Goal: Transaction & Acquisition: Purchase product/service

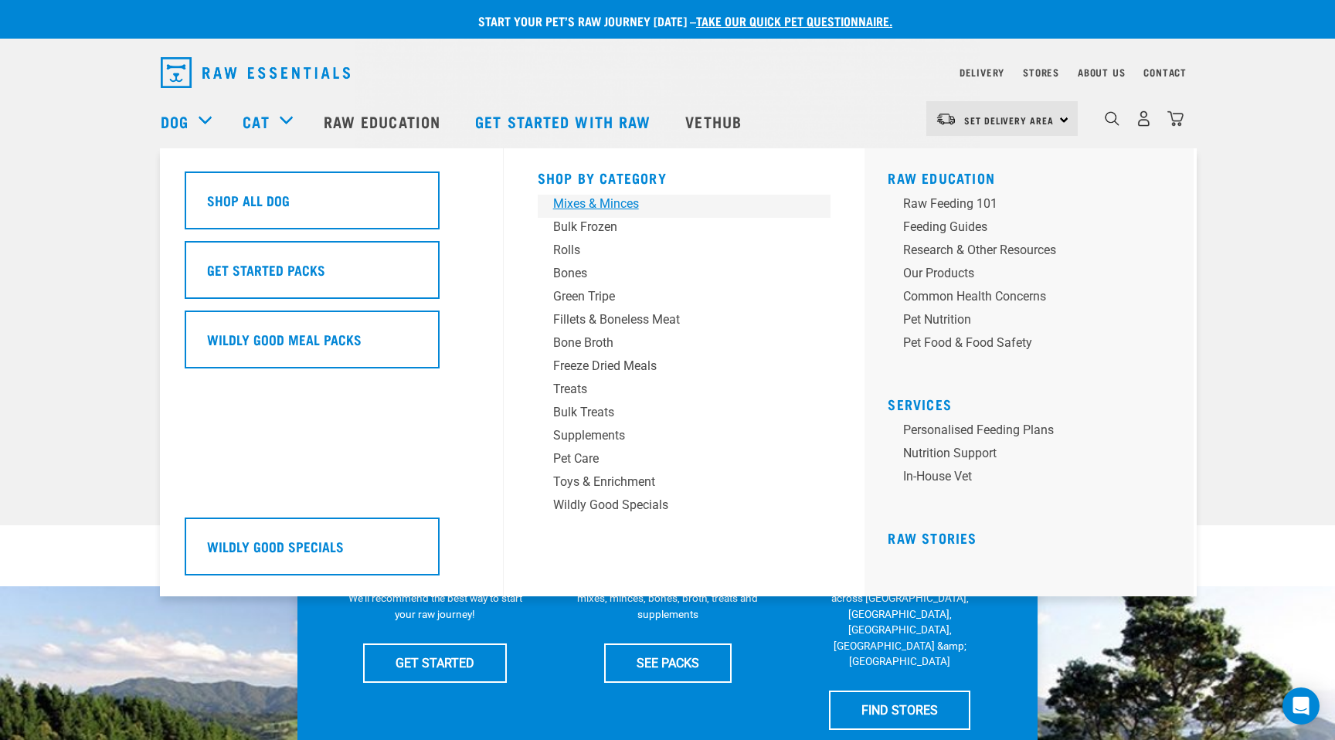
click at [629, 199] on div "Mixes & Minces" at bounding box center [673, 204] width 241 height 19
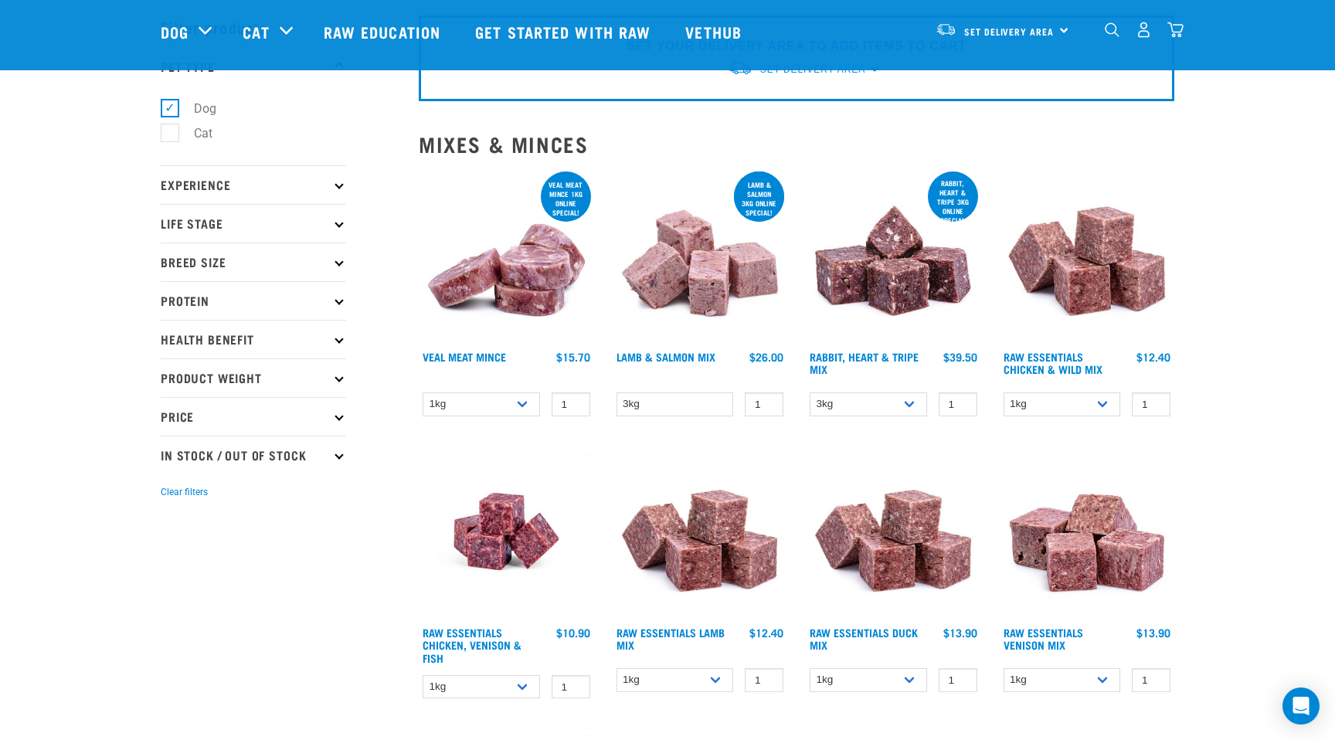
scroll to position [91, 0]
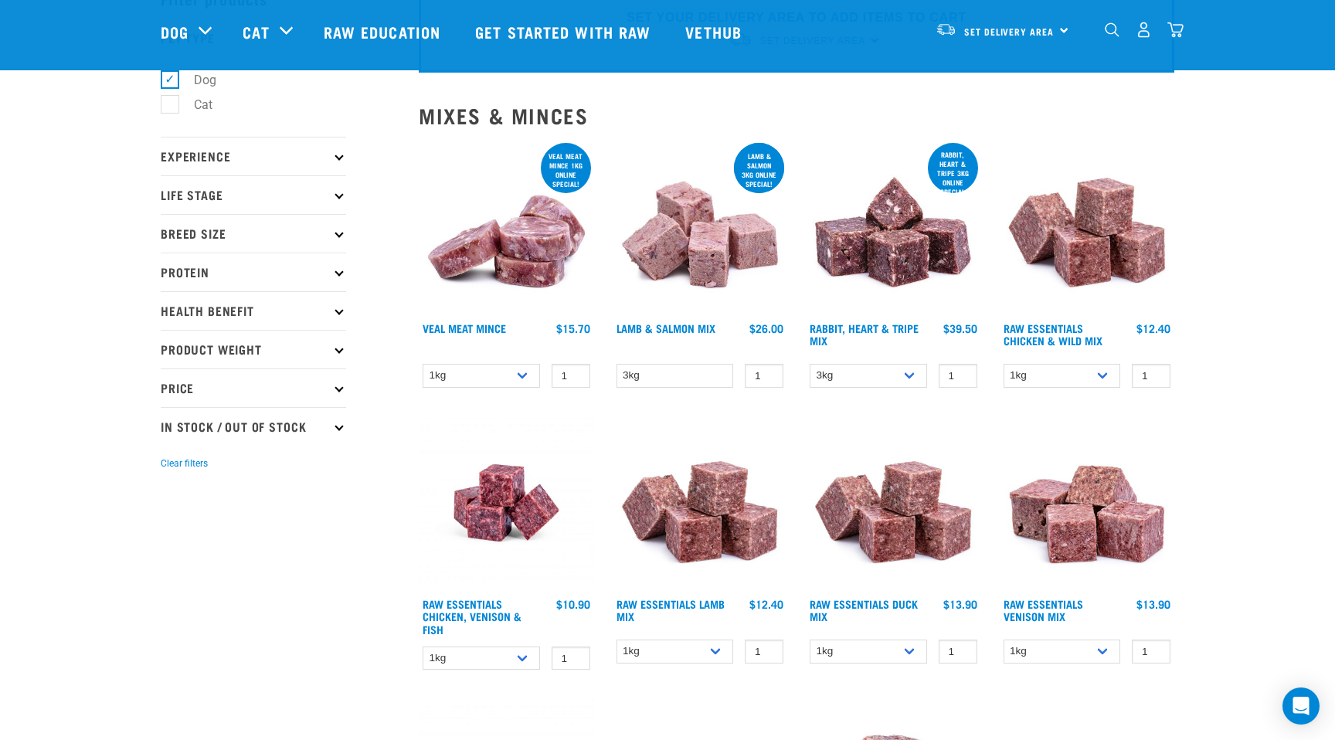
click at [898, 250] on img at bounding box center [893, 227] width 175 height 175
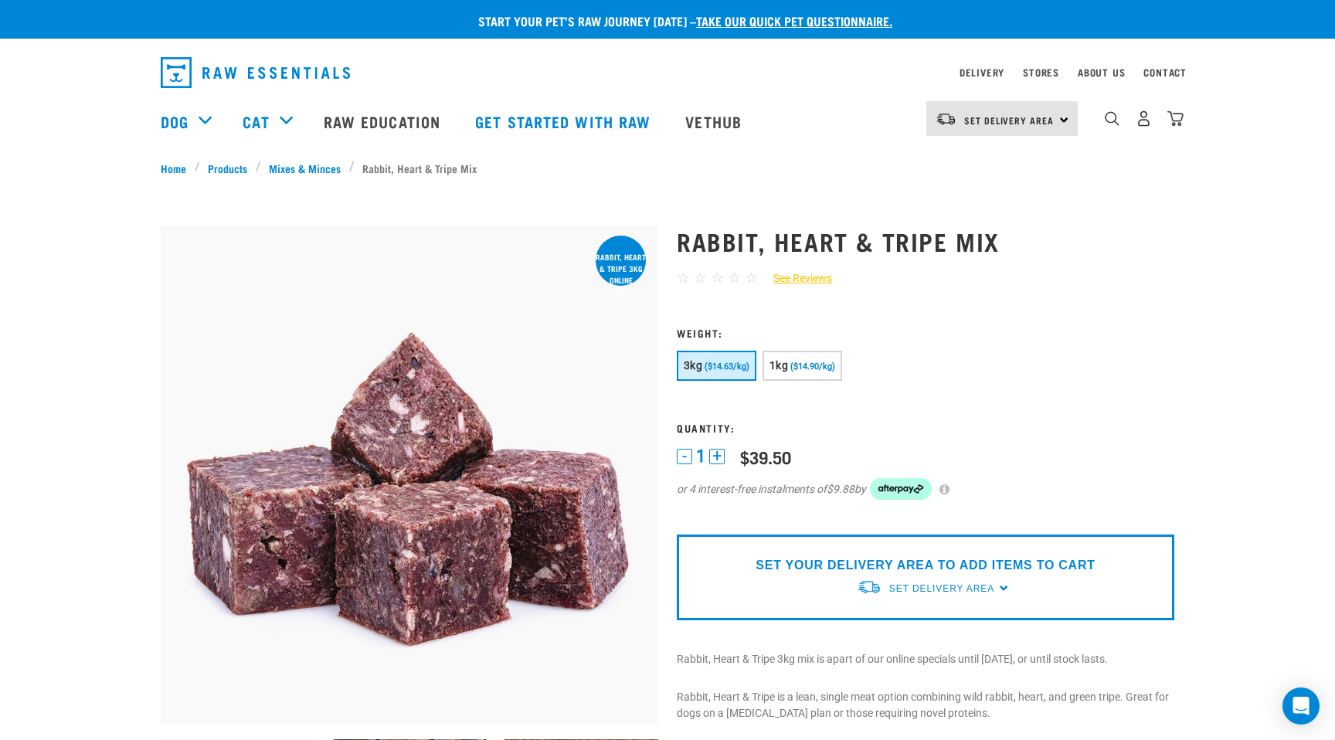
click at [854, 565] on p "SET YOUR DELIVERY AREA TO ADD ITEMS TO CART" at bounding box center [924, 565] width 339 height 19
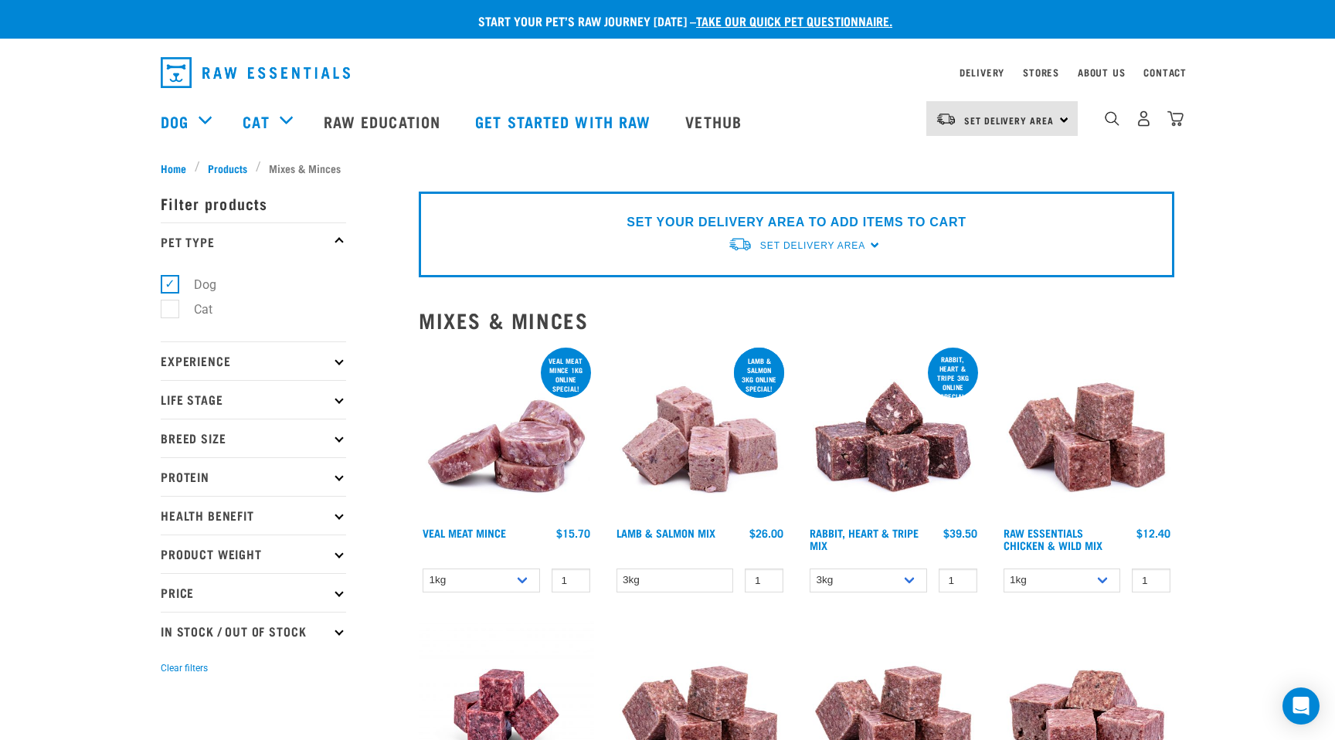
click at [866, 244] on div "SET YOUR DELIVERY AREA TO ADD ITEMS TO CART Set Delivery Area North Island Sout…" at bounding box center [796, 235] width 755 height 86
click at [874, 246] on div "SET YOUR DELIVERY AREA TO ADD ITEMS TO CART Set Delivery Area North Island Sout…" at bounding box center [796, 235] width 755 height 86
click at [810, 240] on span "Set Delivery Area" at bounding box center [812, 245] width 105 height 11
click at [785, 273] on link "[GEOGRAPHIC_DATA]" at bounding box center [805, 281] width 154 height 25
click at [1141, 127] on img "dropdown navigation" at bounding box center [1143, 118] width 16 height 16
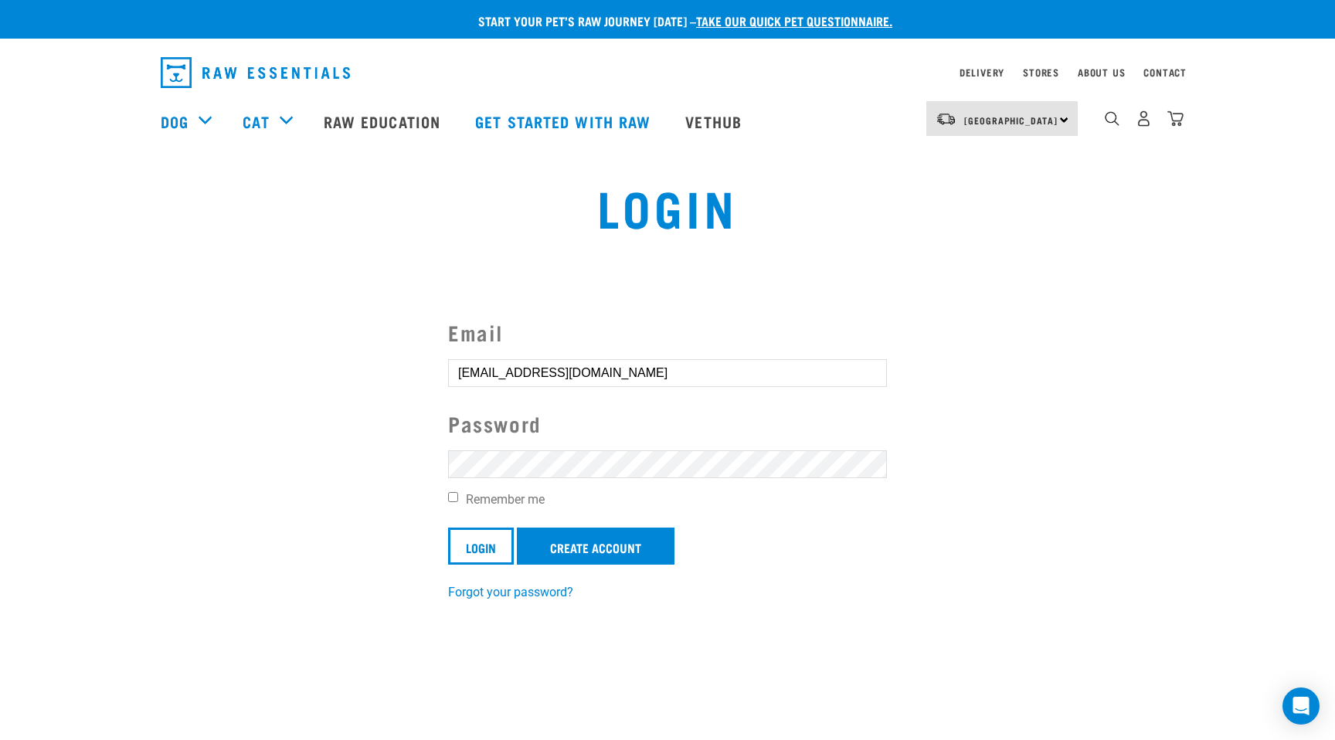
click at [452, 496] on input "Remember me" at bounding box center [453, 497] width 10 height 10
checkbox input "true"
click at [471, 545] on input "Login" at bounding box center [481, 546] width 66 height 37
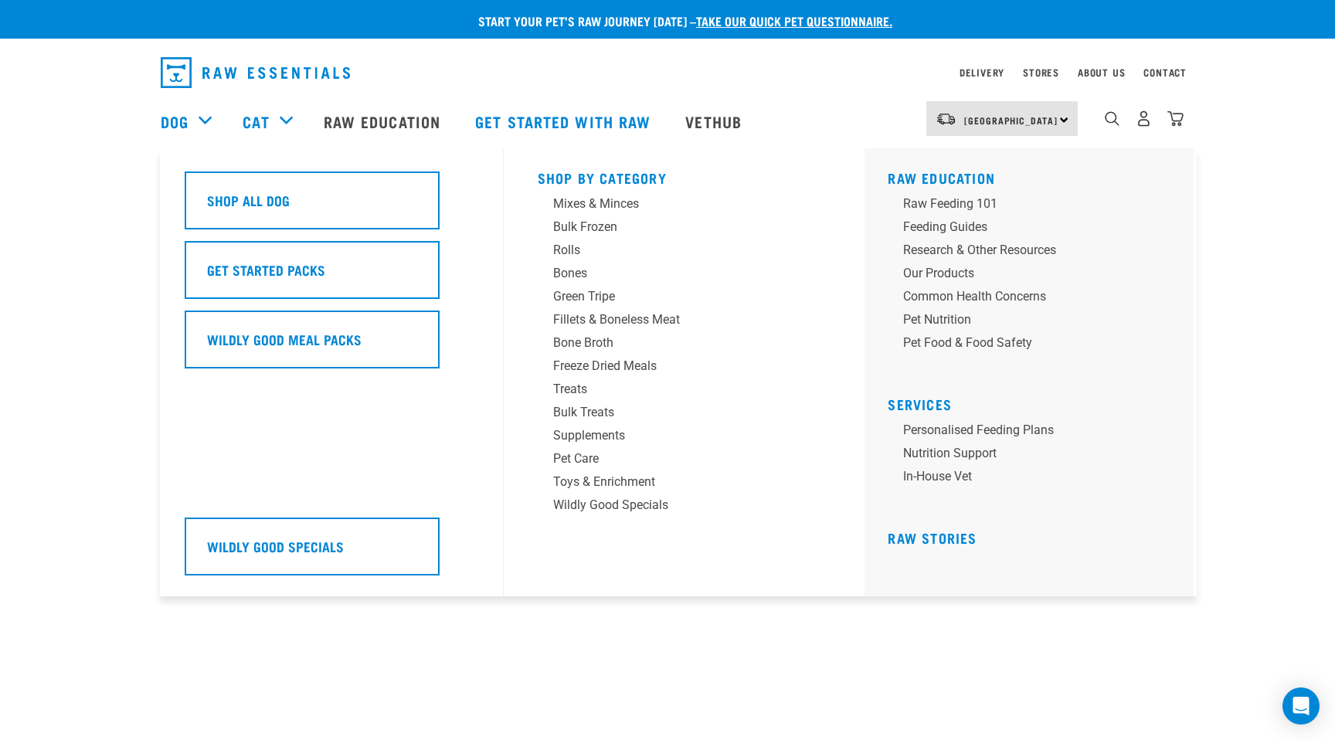
click at [210, 117] on div "Dog" at bounding box center [194, 121] width 66 height 62
click at [591, 214] on link "Mixes & Minces" at bounding box center [685, 206] width 294 height 23
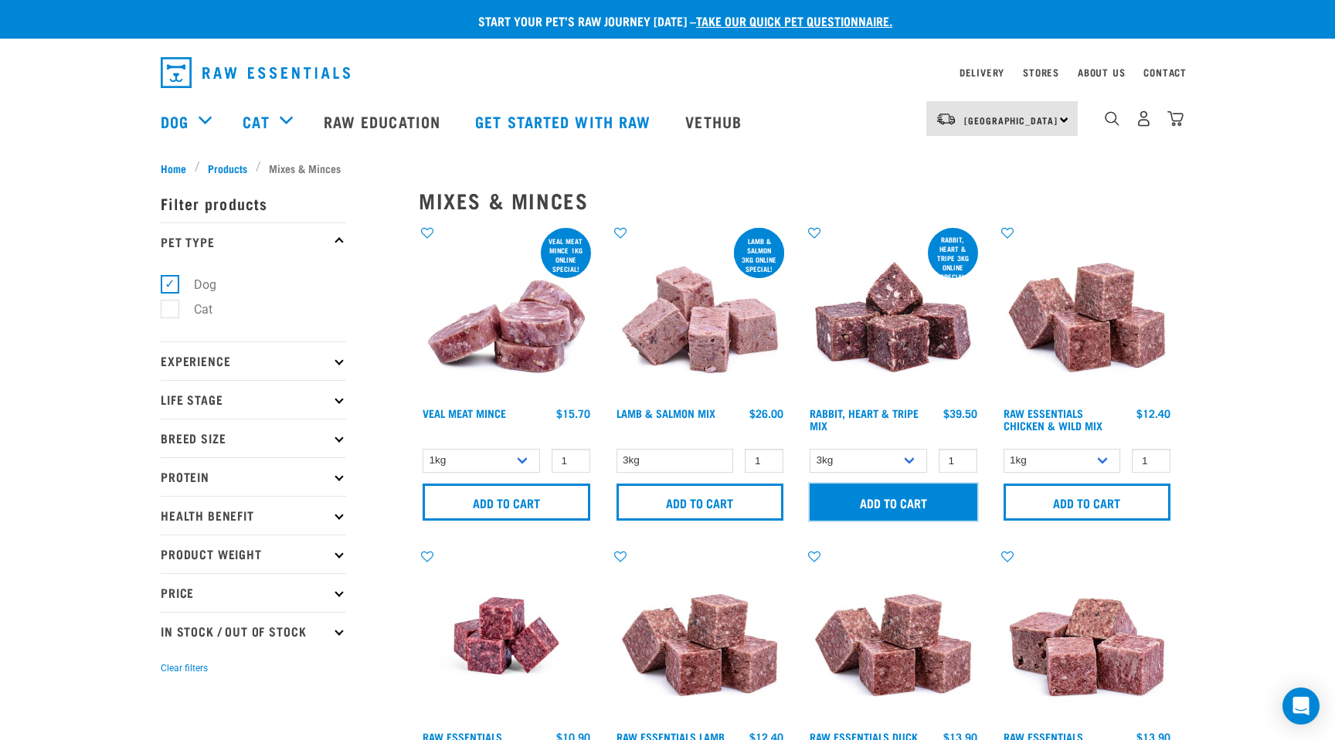
click at [894, 502] on input "Add to cart" at bounding box center [894, 502] width 168 height 37
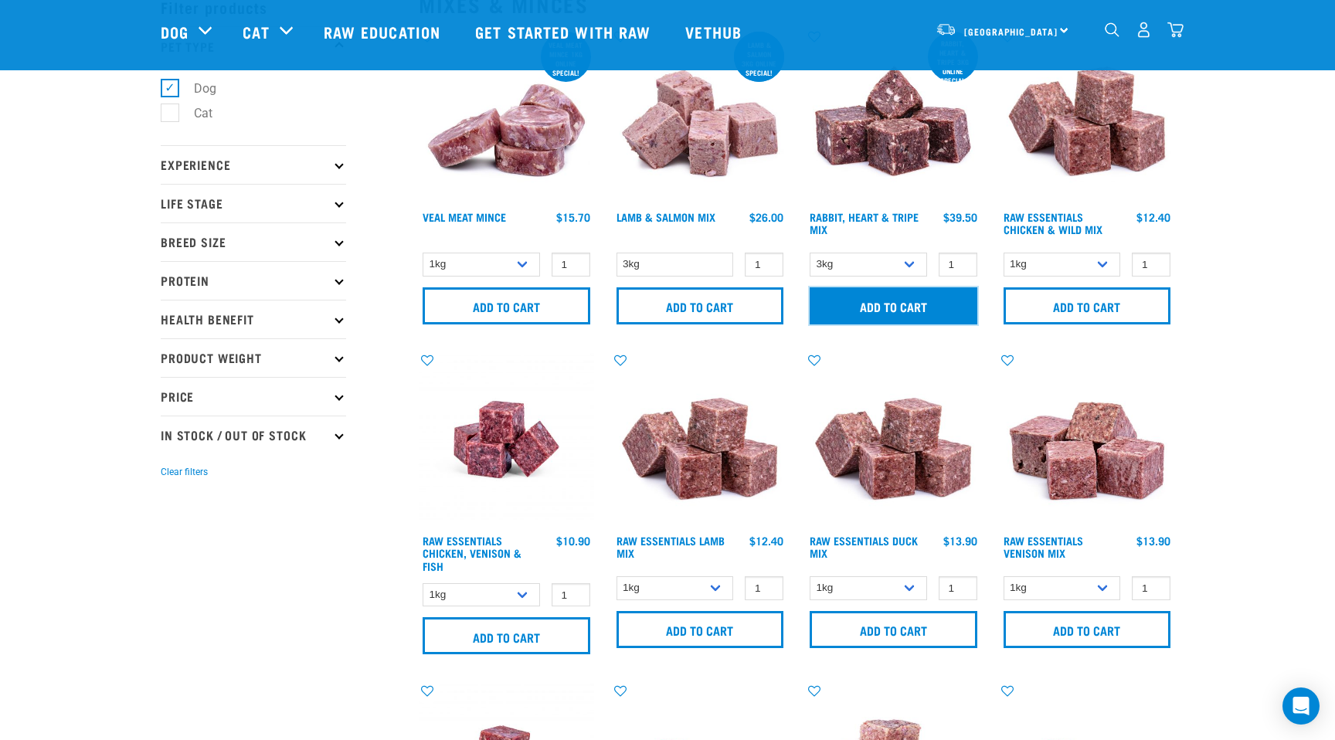
scroll to position [86, 0]
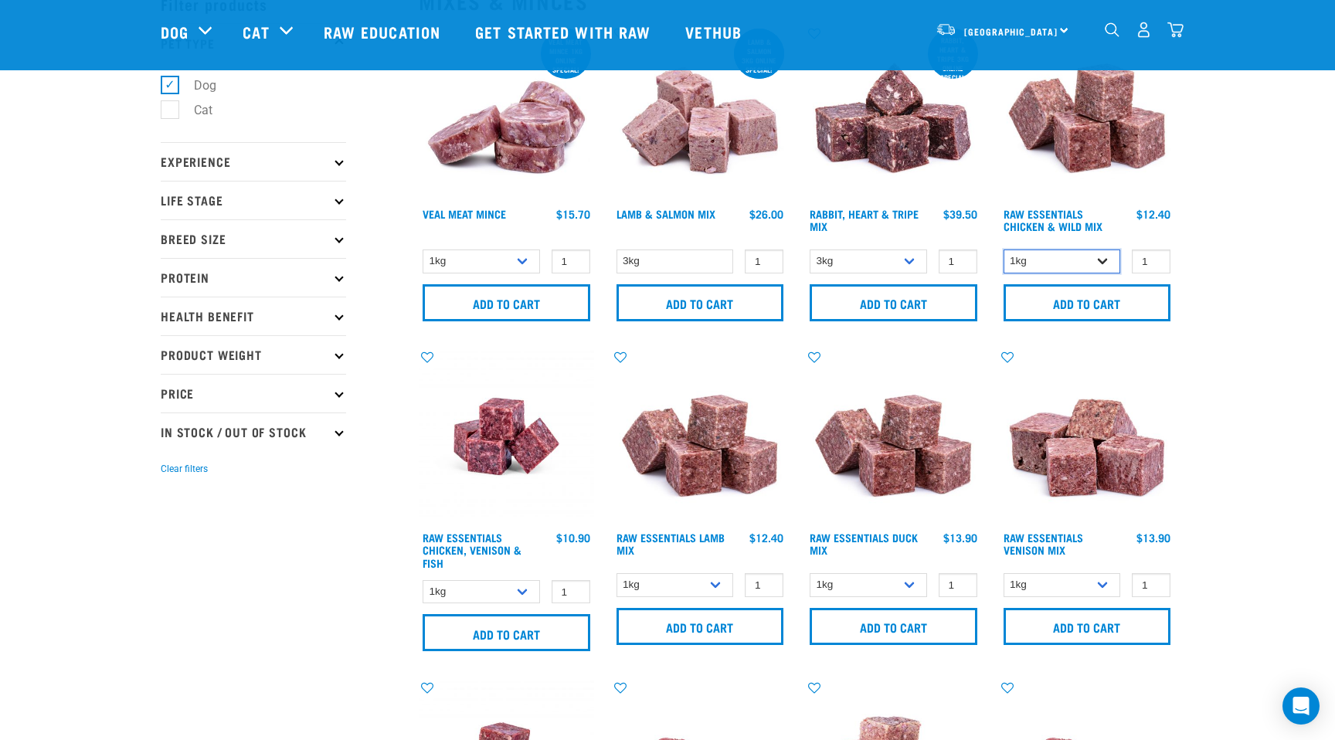
click at [1111, 252] on select "1kg 3kg Bulk (10kg)" at bounding box center [1061, 261] width 117 height 24
select select "709"
click at [1003, 249] on select "1kg 3kg Bulk (10kg)" at bounding box center [1061, 261] width 117 height 24
click at [1104, 306] on input "Add to cart" at bounding box center [1087, 302] width 168 height 37
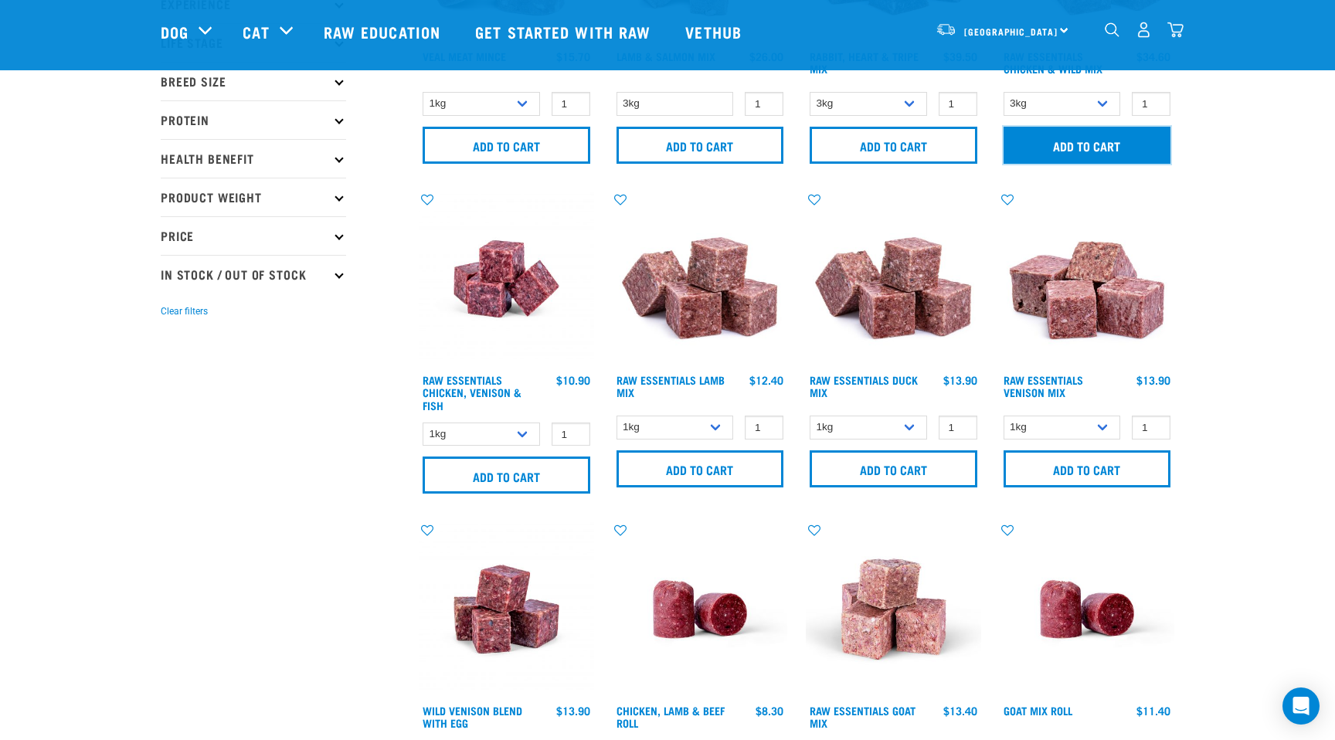
scroll to position [260, 0]
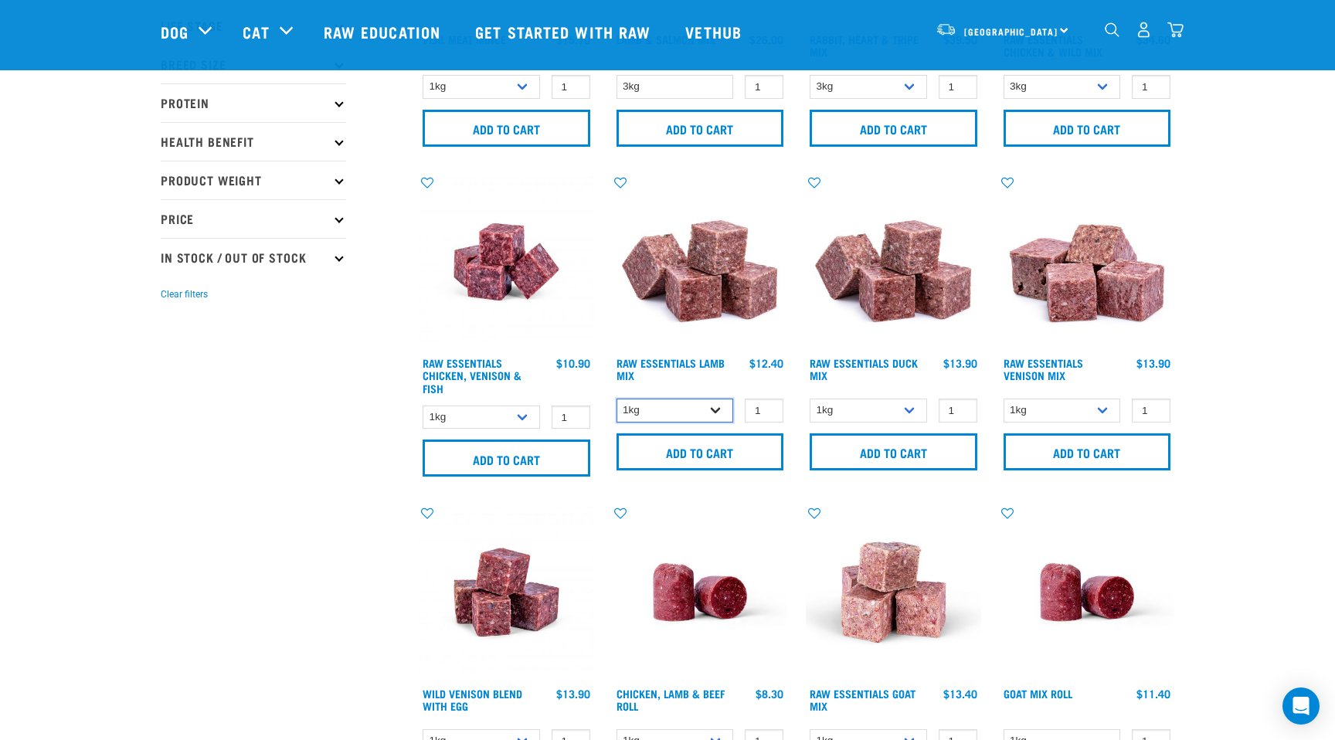
click at [720, 404] on select "1kg 3kg Bulk (10kg)" at bounding box center [674, 411] width 117 height 24
select select "24"
click at [616, 399] on select "1kg 3kg Bulk (10kg)" at bounding box center [674, 411] width 117 height 24
click at [701, 451] on input "Add to cart" at bounding box center [700, 451] width 168 height 37
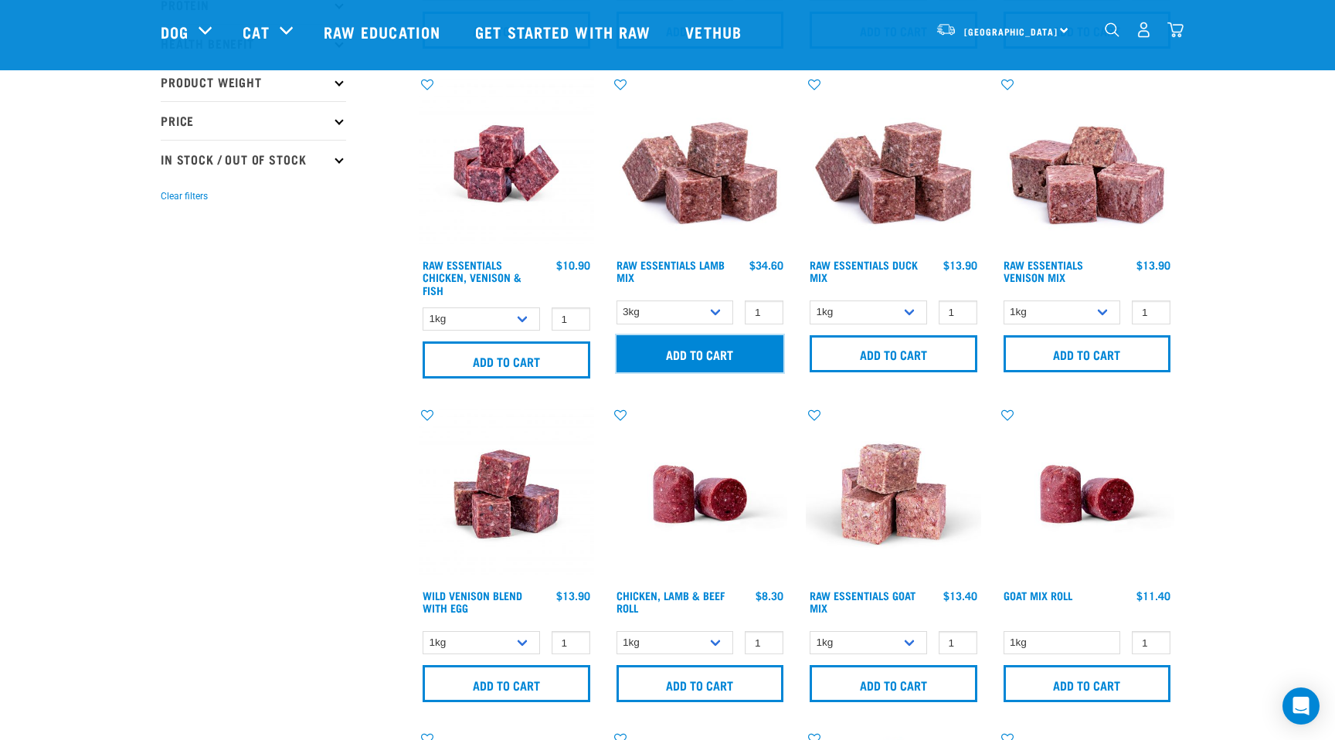
scroll to position [366, 0]
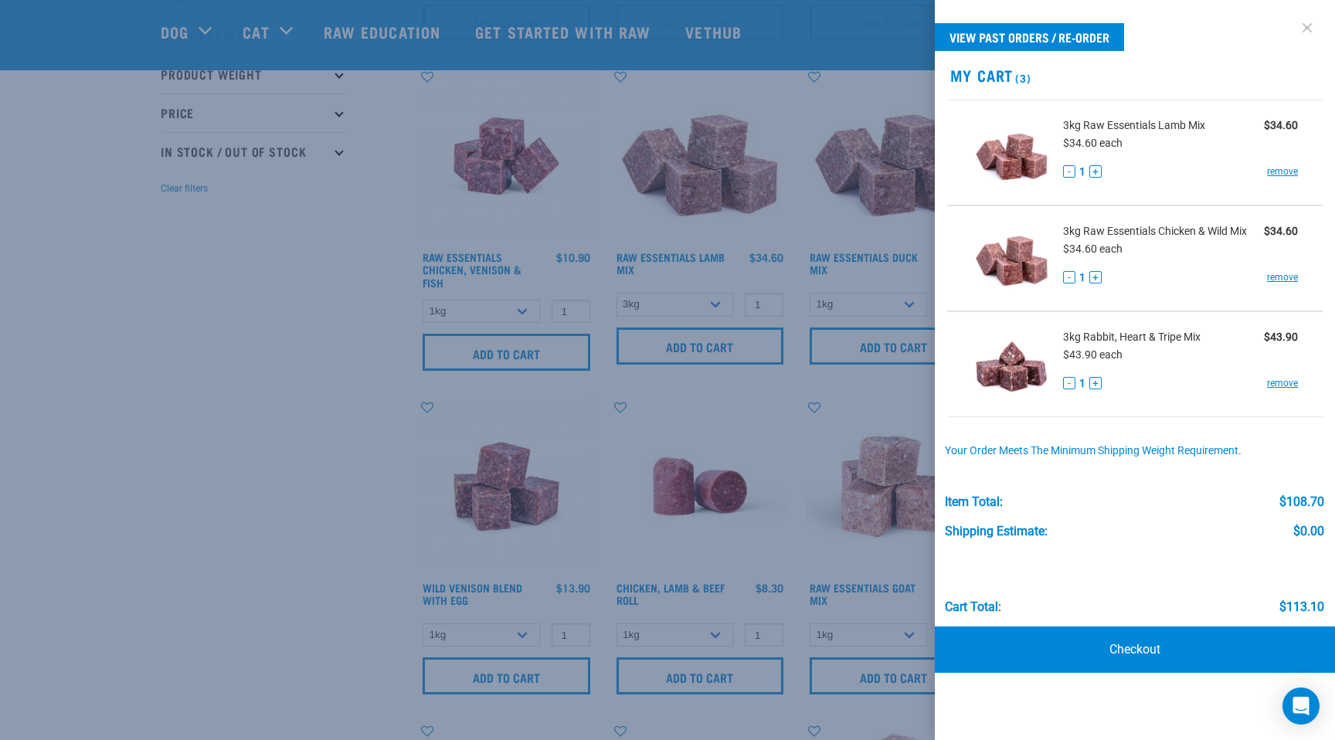
click at [1318, 25] on link at bounding box center [1307, 27] width 25 height 25
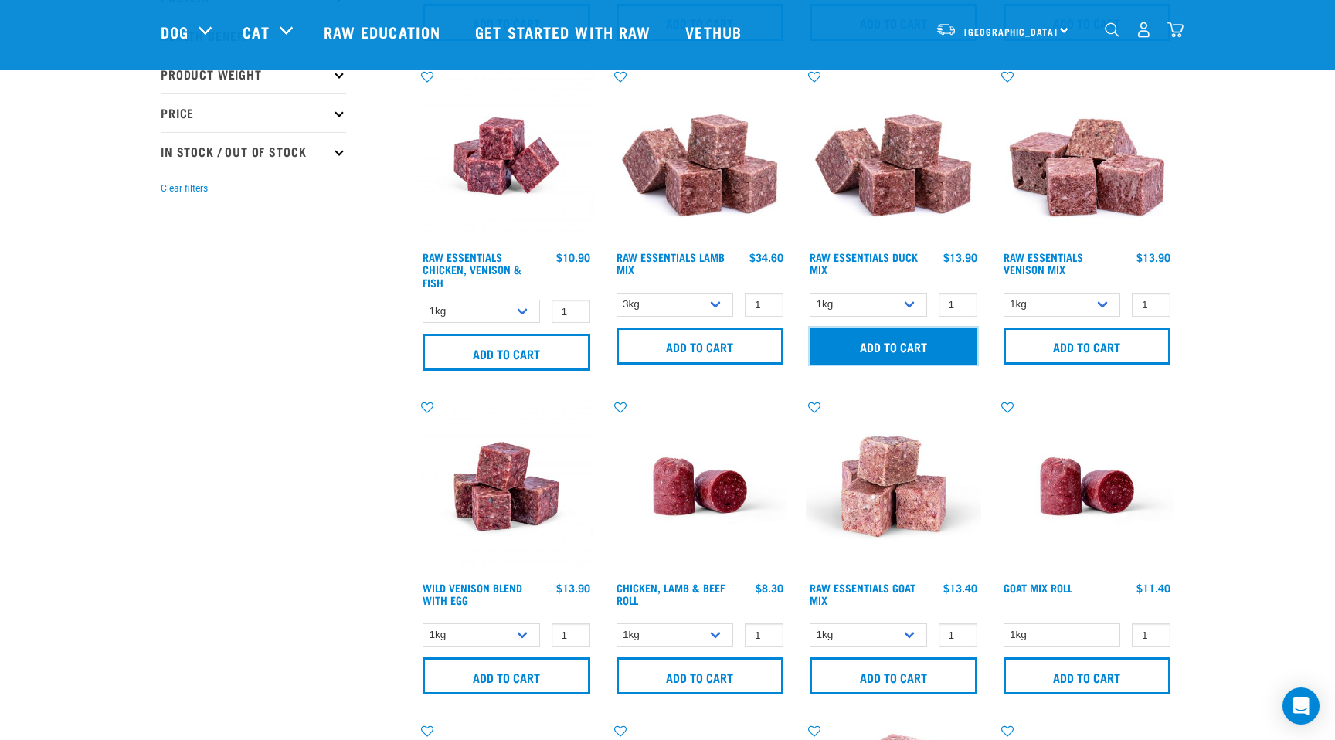
click at [896, 341] on input "Add to cart" at bounding box center [894, 346] width 168 height 37
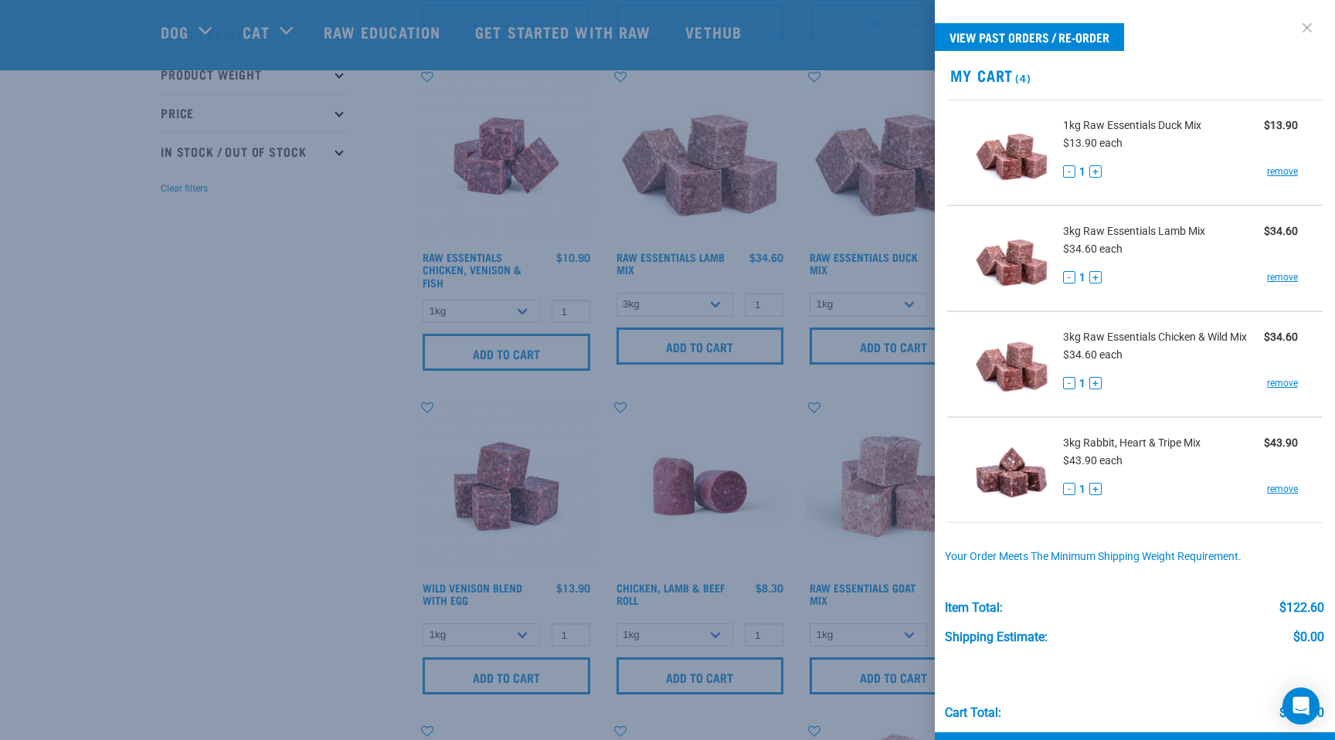
click at [1312, 32] on link at bounding box center [1307, 27] width 25 height 25
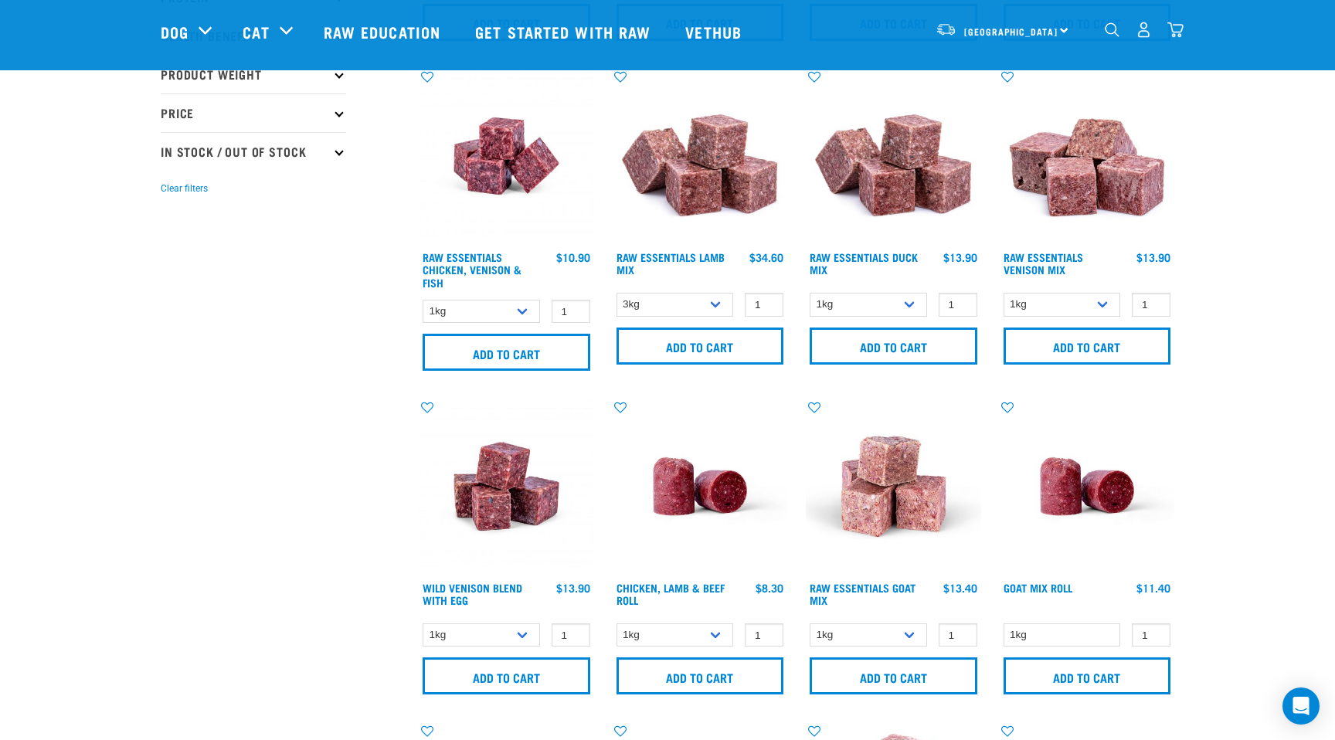
click at [1180, 32] on img "dropdown navigation" at bounding box center [1175, 30] width 16 height 16
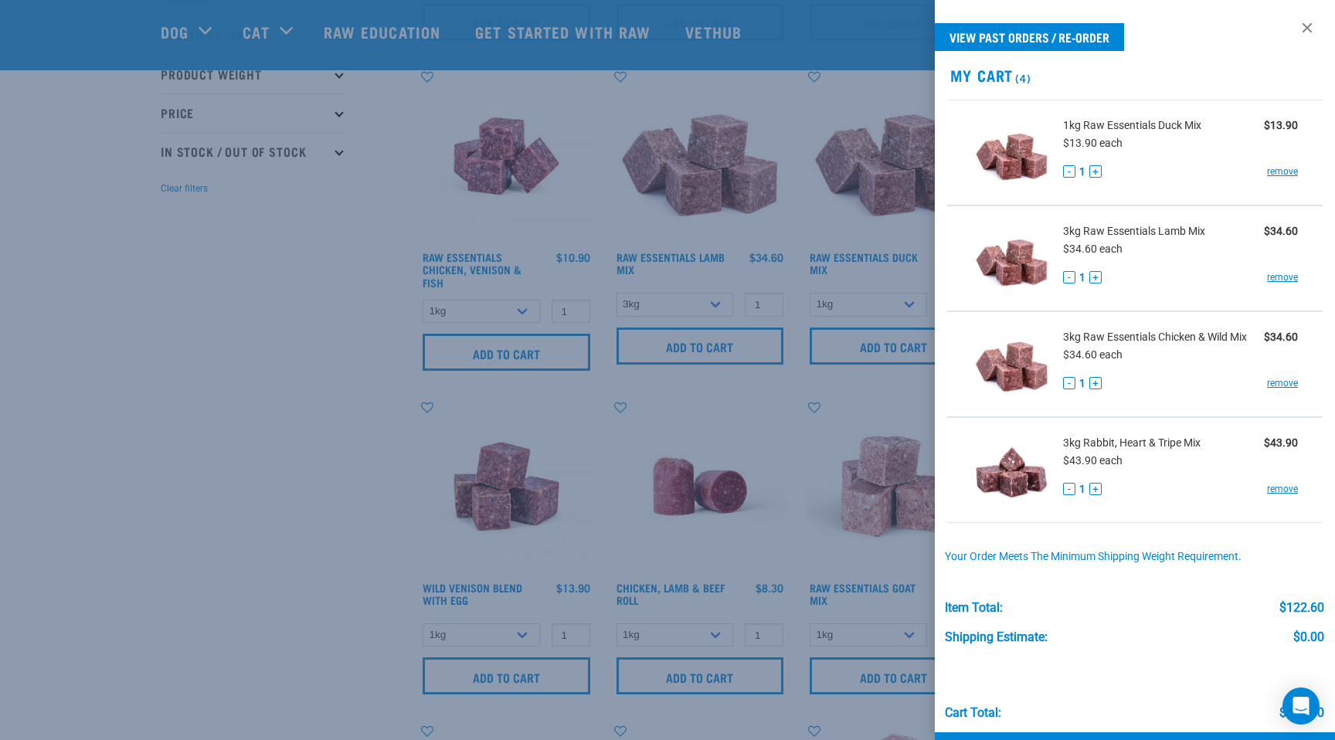
click at [288, 292] on div at bounding box center [667, 370] width 1335 height 740
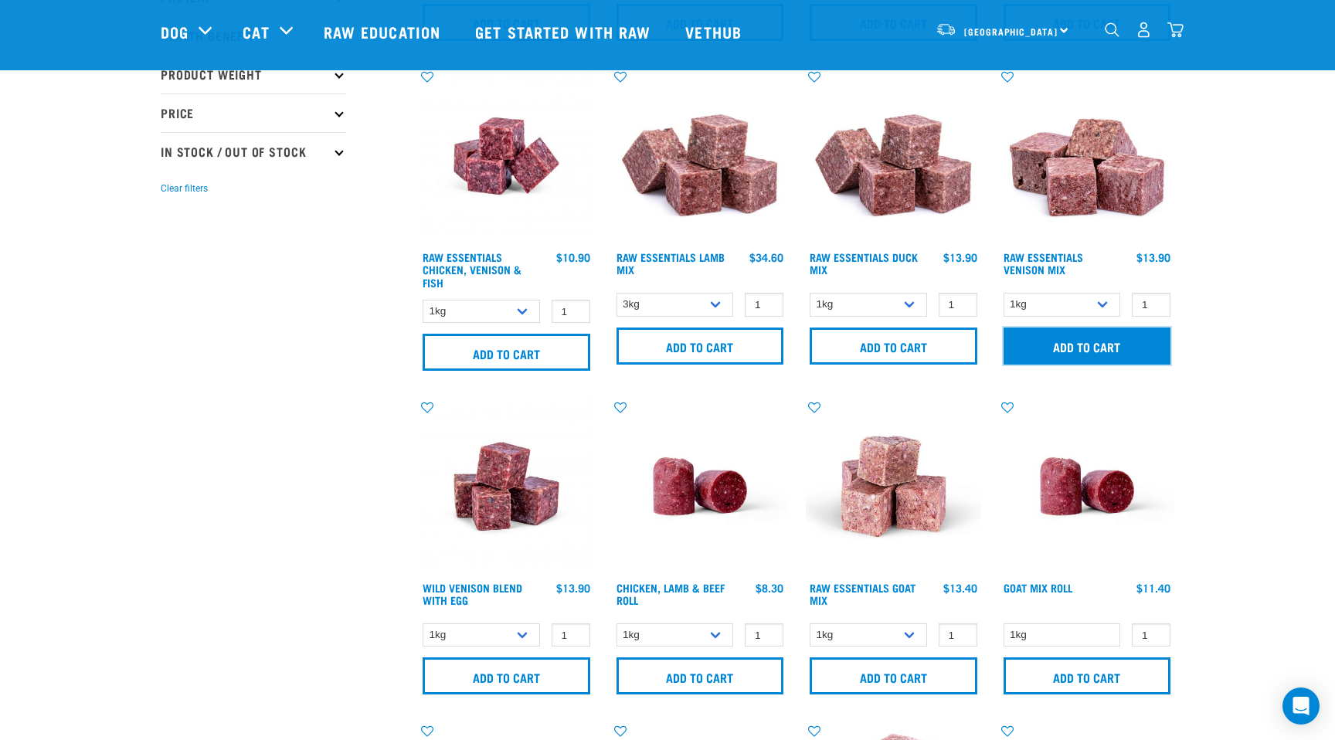
click at [1099, 347] on input "Add to cart" at bounding box center [1087, 346] width 168 height 37
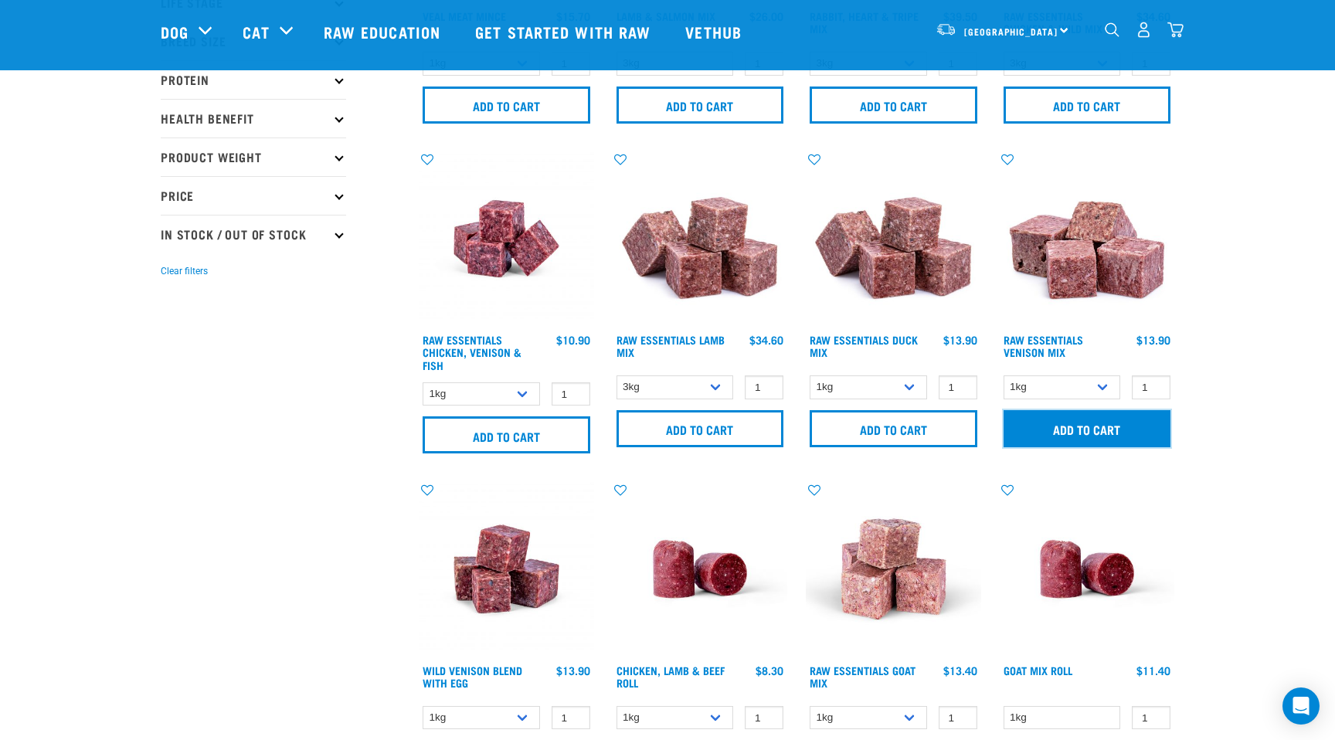
scroll to position [0, 0]
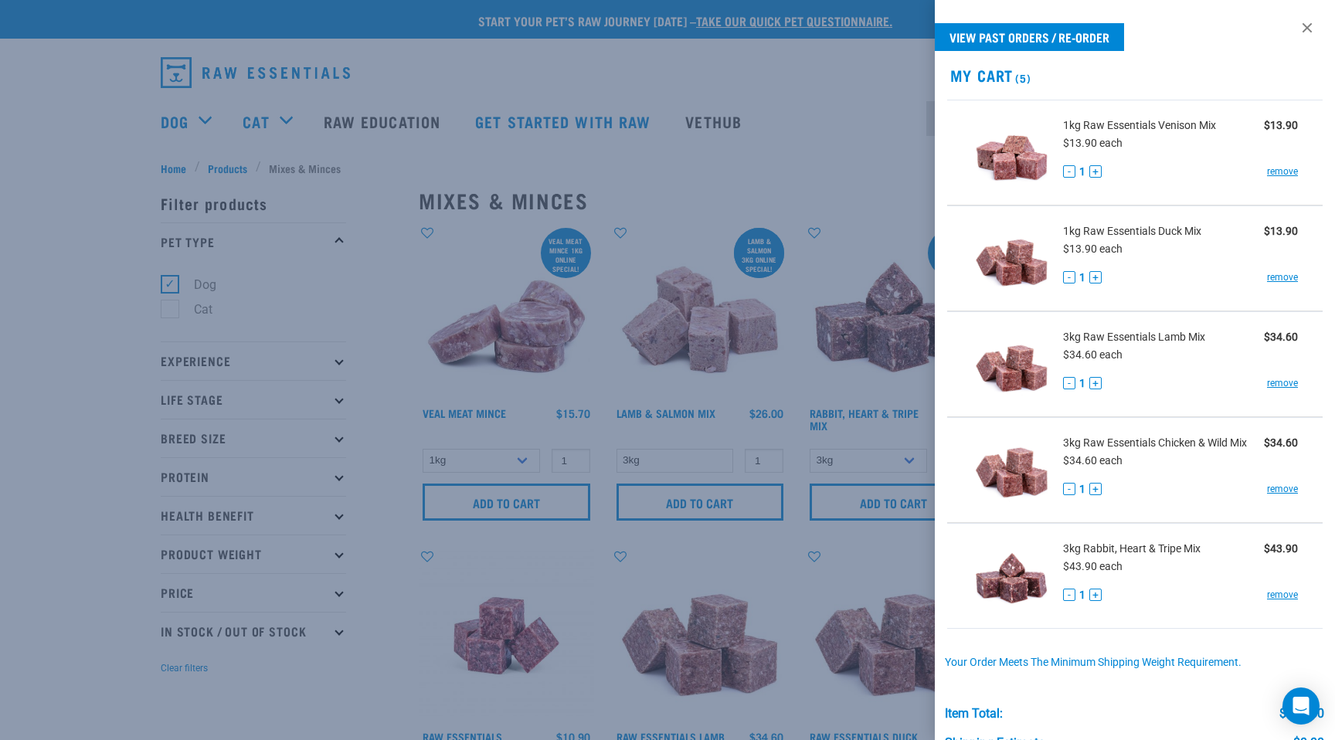
click at [205, 124] on div at bounding box center [667, 370] width 1335 height 740
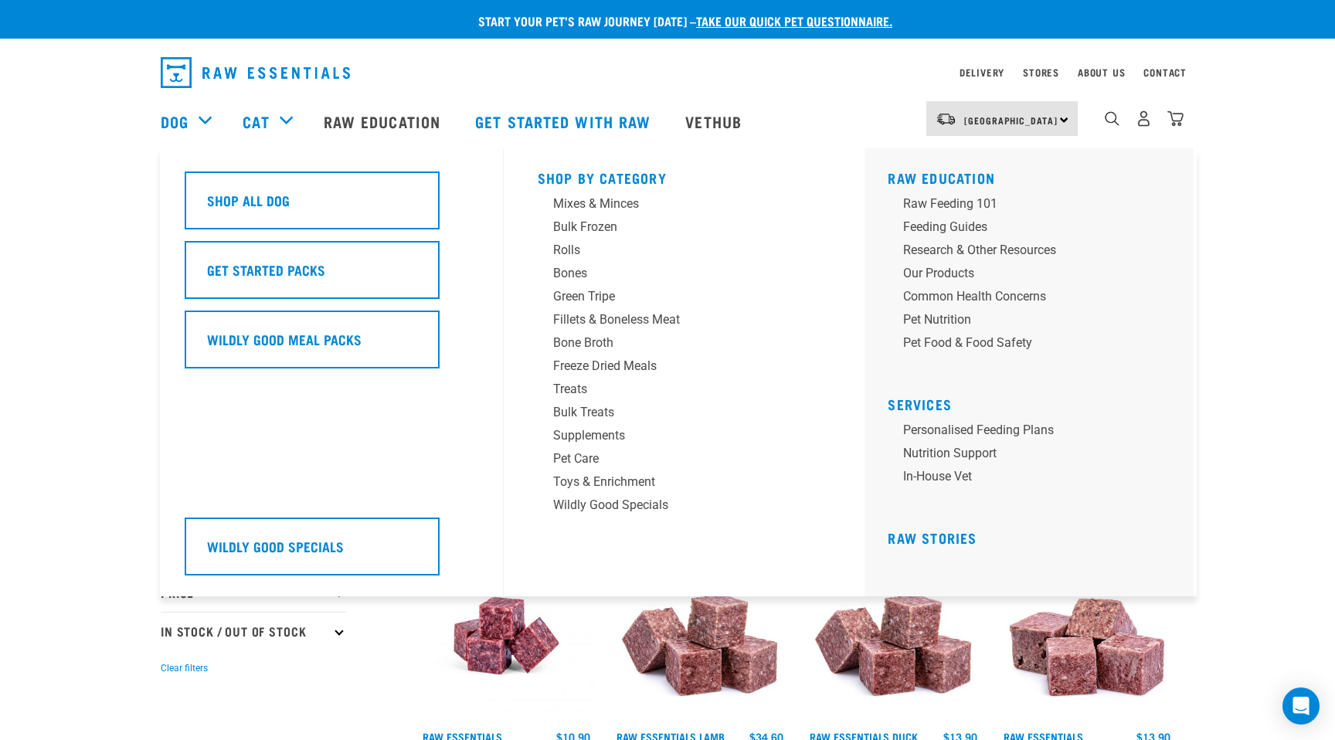
click at [212, 120] on div "Dog" at bounding box center [194, 121] width 66 height 62
click at [582, 393] on div "Treats" at bounding box center [673, 389] width 241 height 19
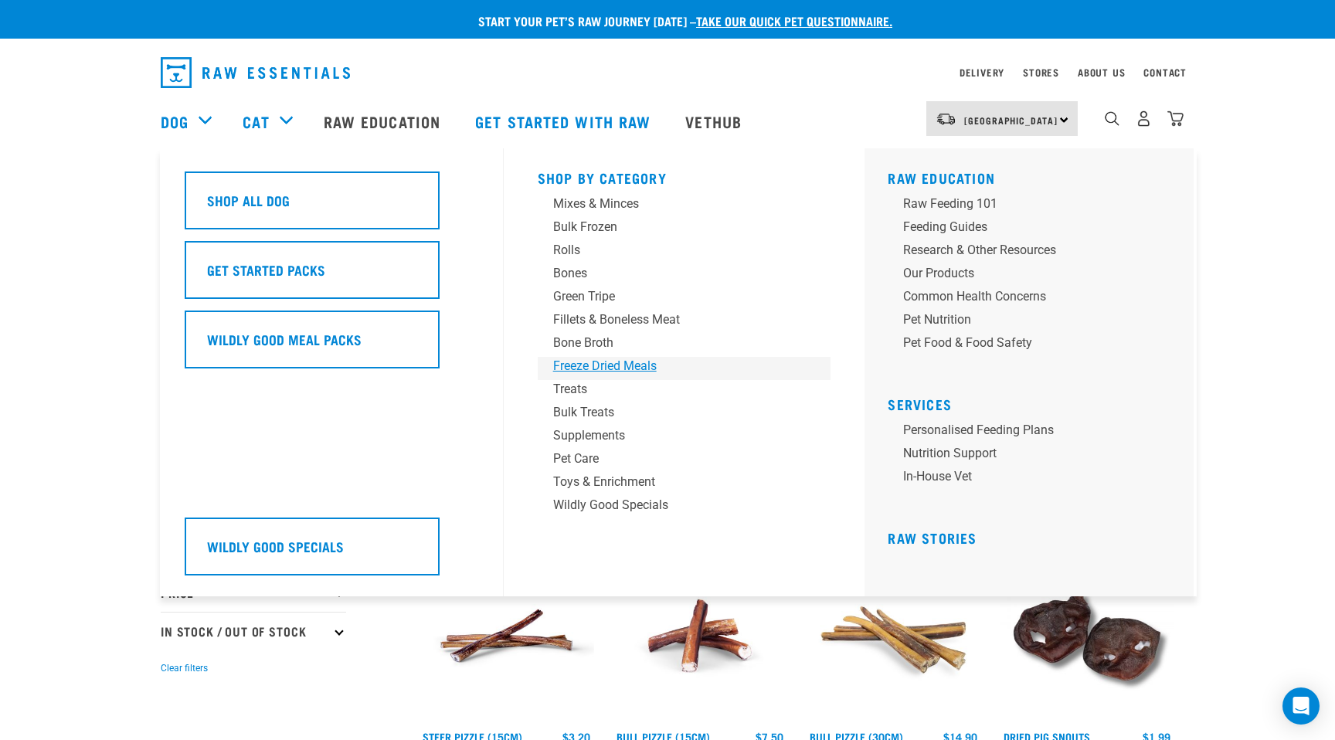
click at [579, 370] on div "Freeze Dried Meals" at bounding box center [673, 366] width 241 height 19
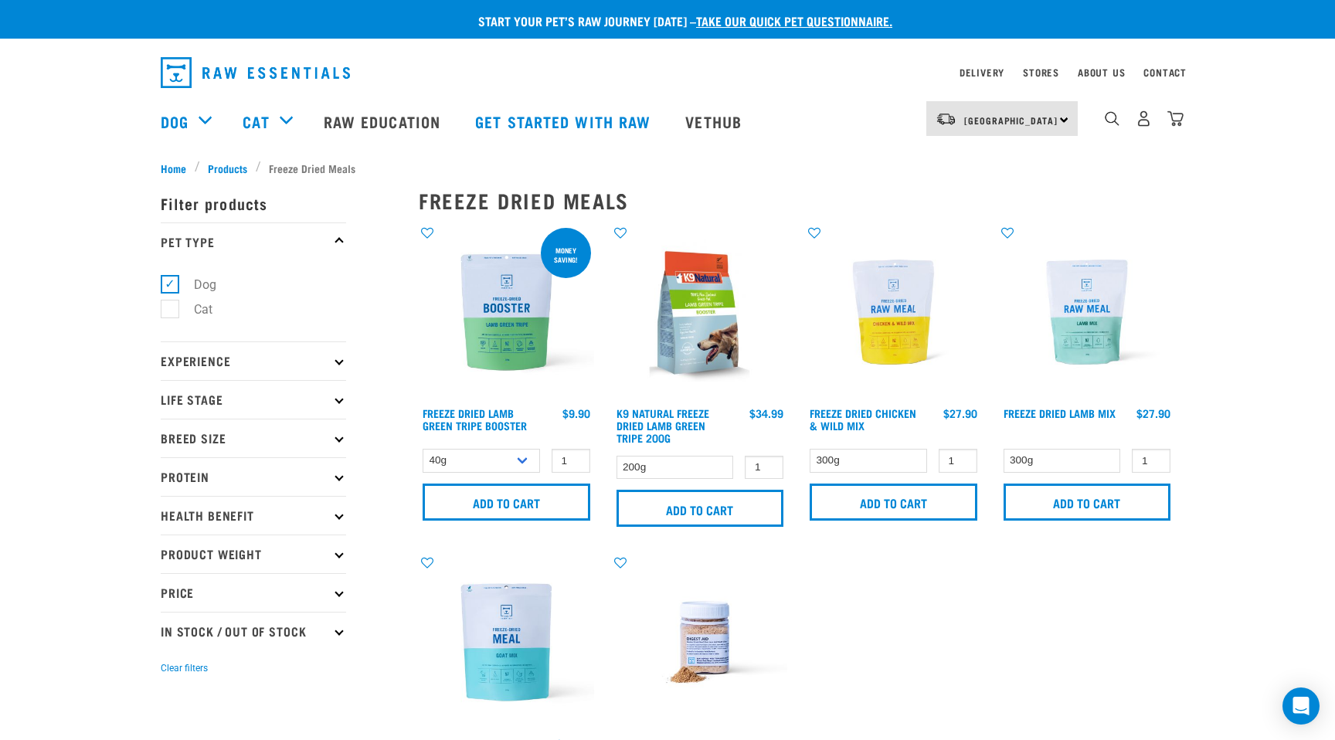
click at [1098, 325] on img at bounding box center [1087, 312] width 175 height 175
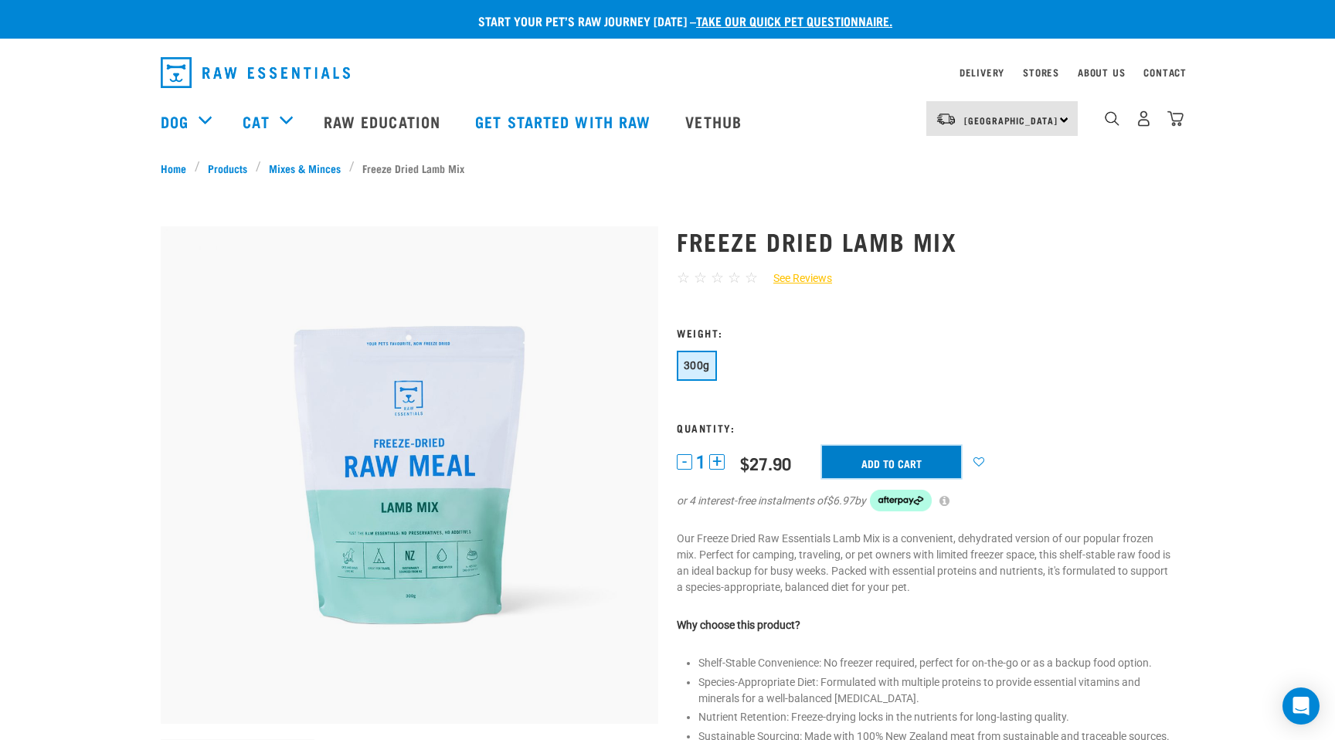
click at [909, 463] on input "Add to cart" at bounding box center [891, 462] width 139 height 32
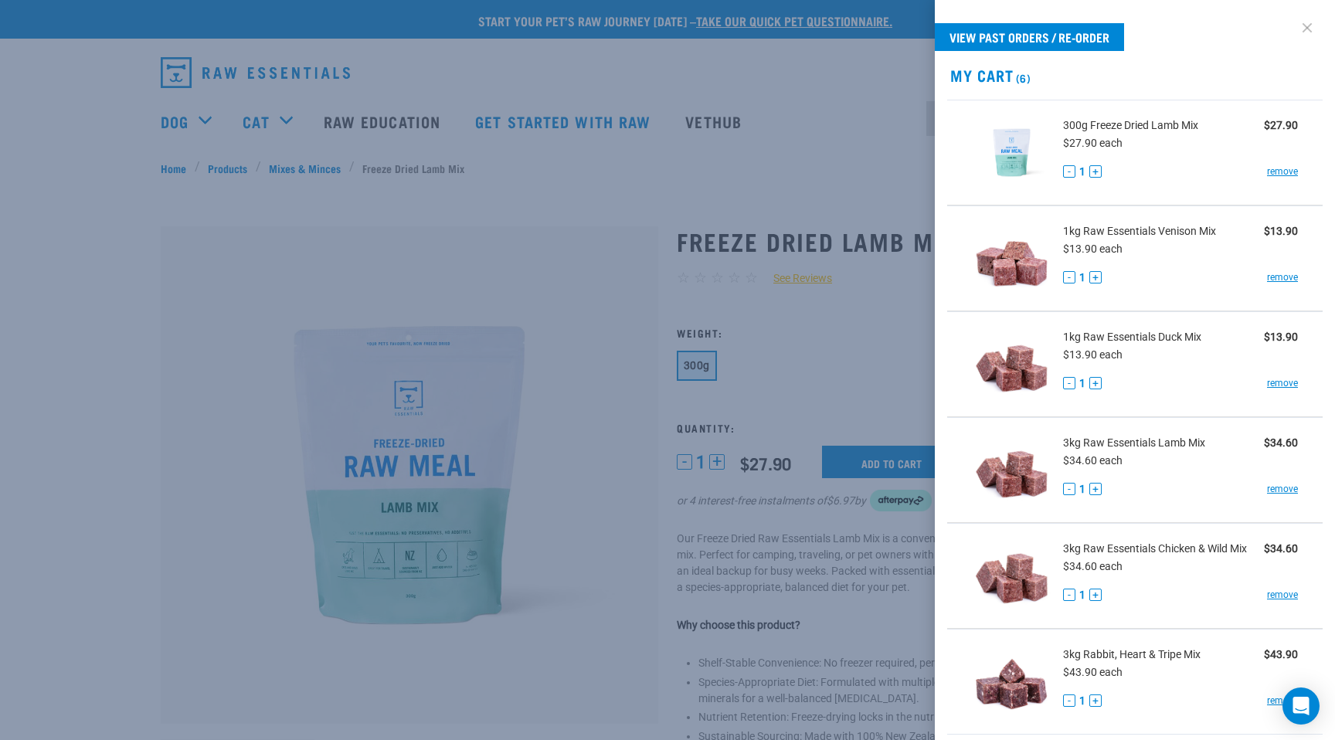
click at [1306, 23] on link at bounding box center [1307, 27] width 25 height 25
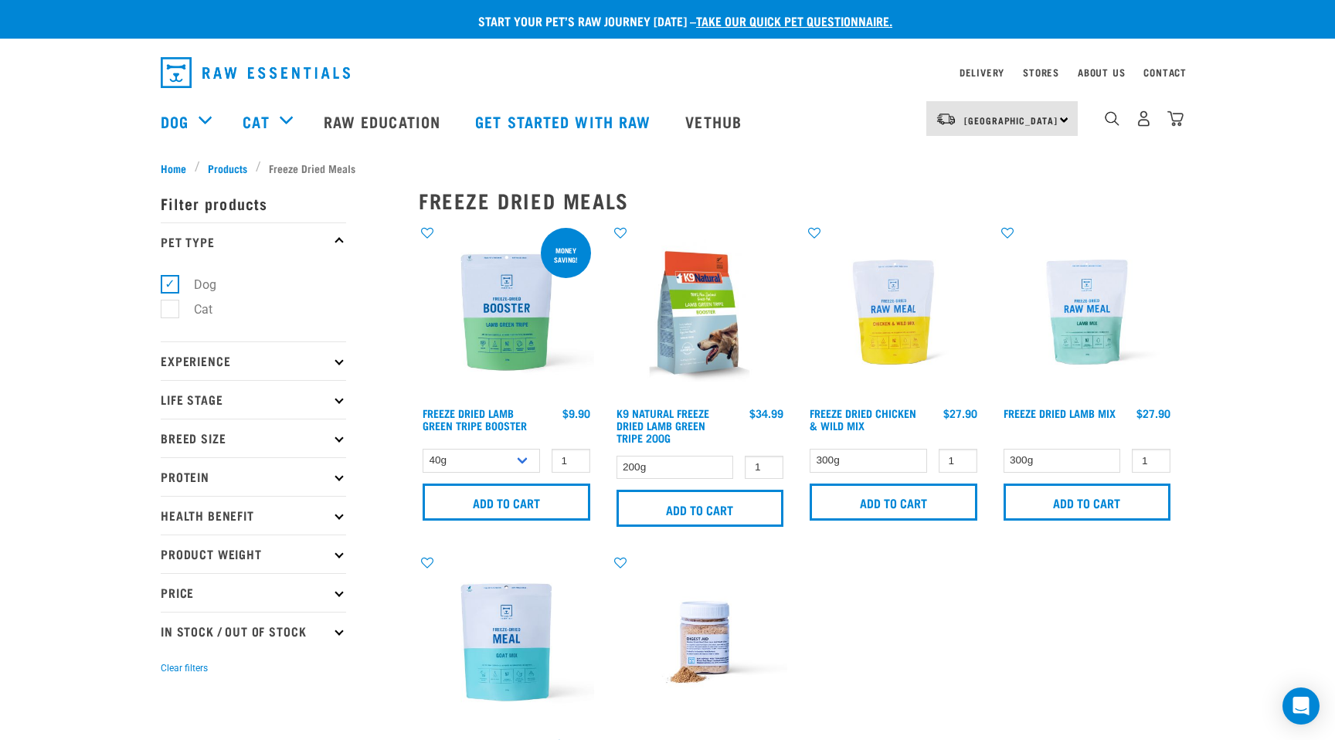
click at [202, 117] on div "Dog" at bounding box center [194, 121] width 66 height 62
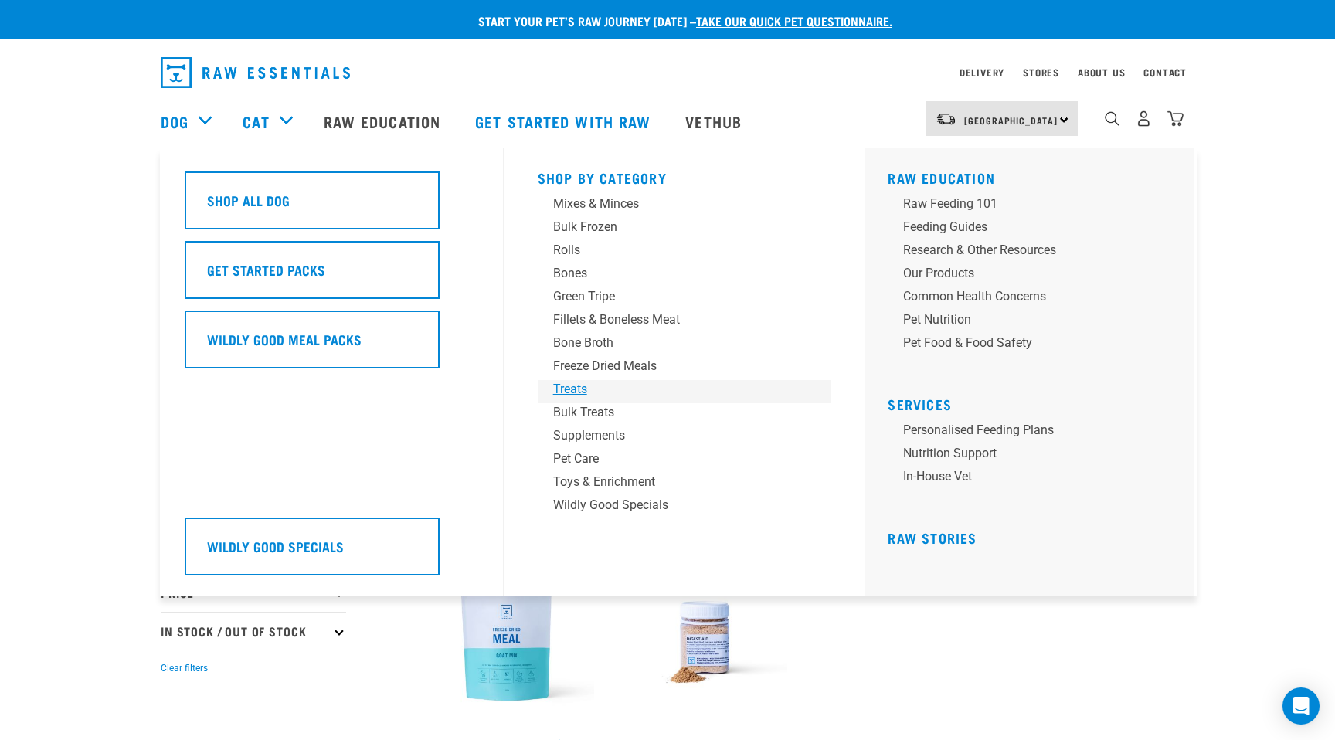
click at [568, 392] on div "Treats" at bounding box center [673, 389] width 241 height 19
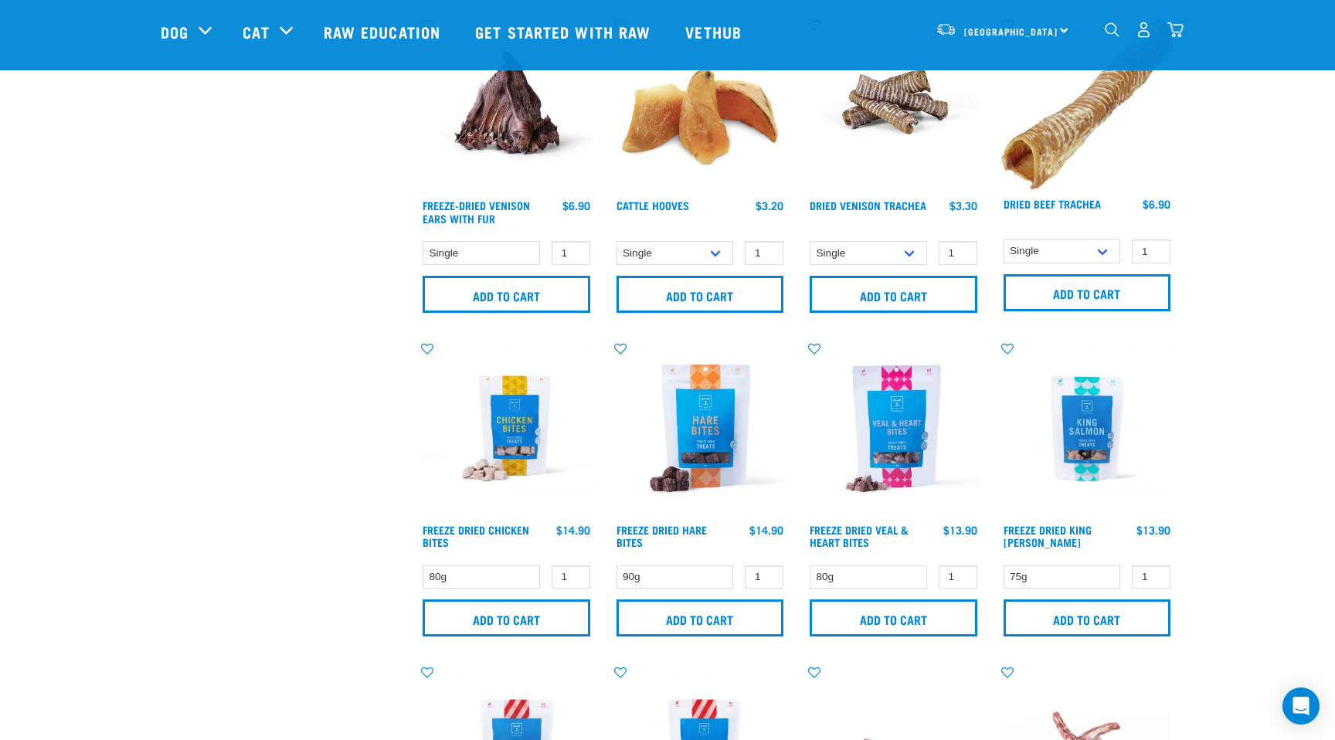
scroll to position [1390, 0]
click at [905, 610] on input "Add to cart" at bounding box center [894, 617] width 168 height 37
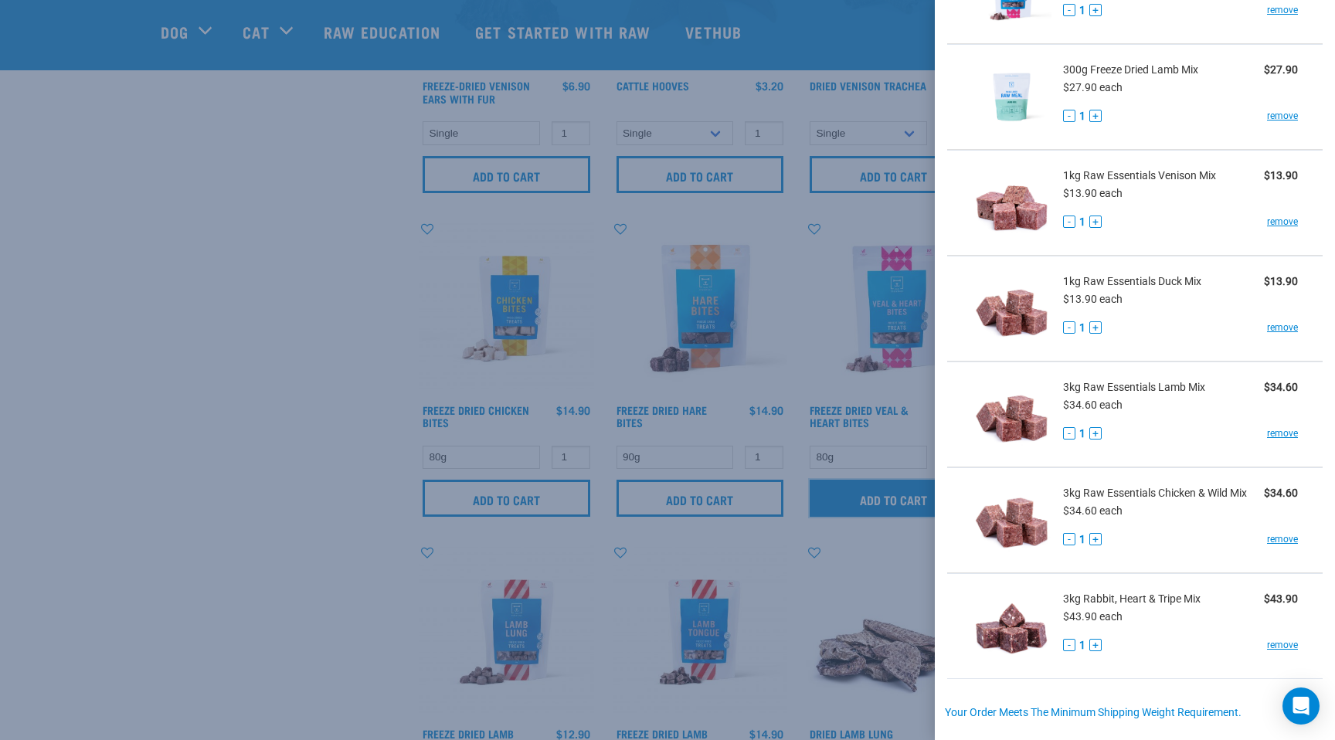
scroll to position [375, 0]
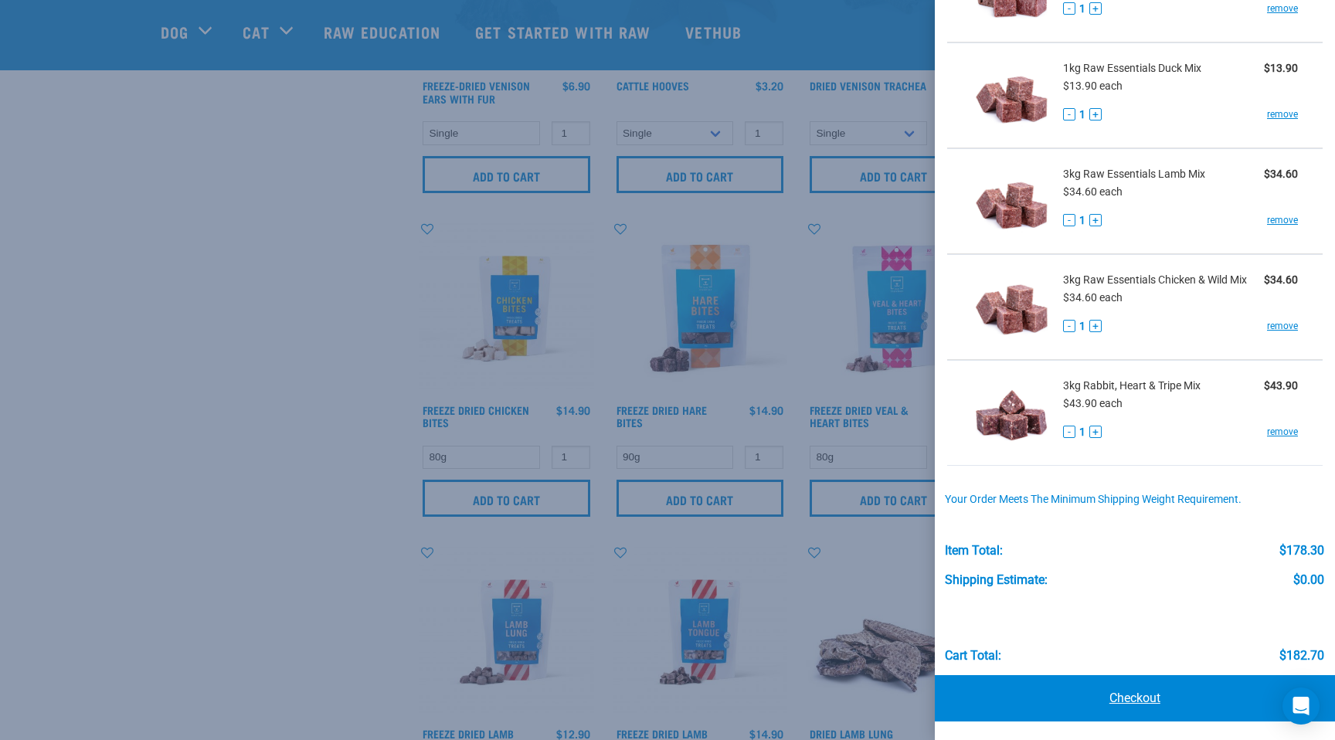
click at [1143, 707] on link "Checkout" at bounding box center [1135, 698] width 400 height 46
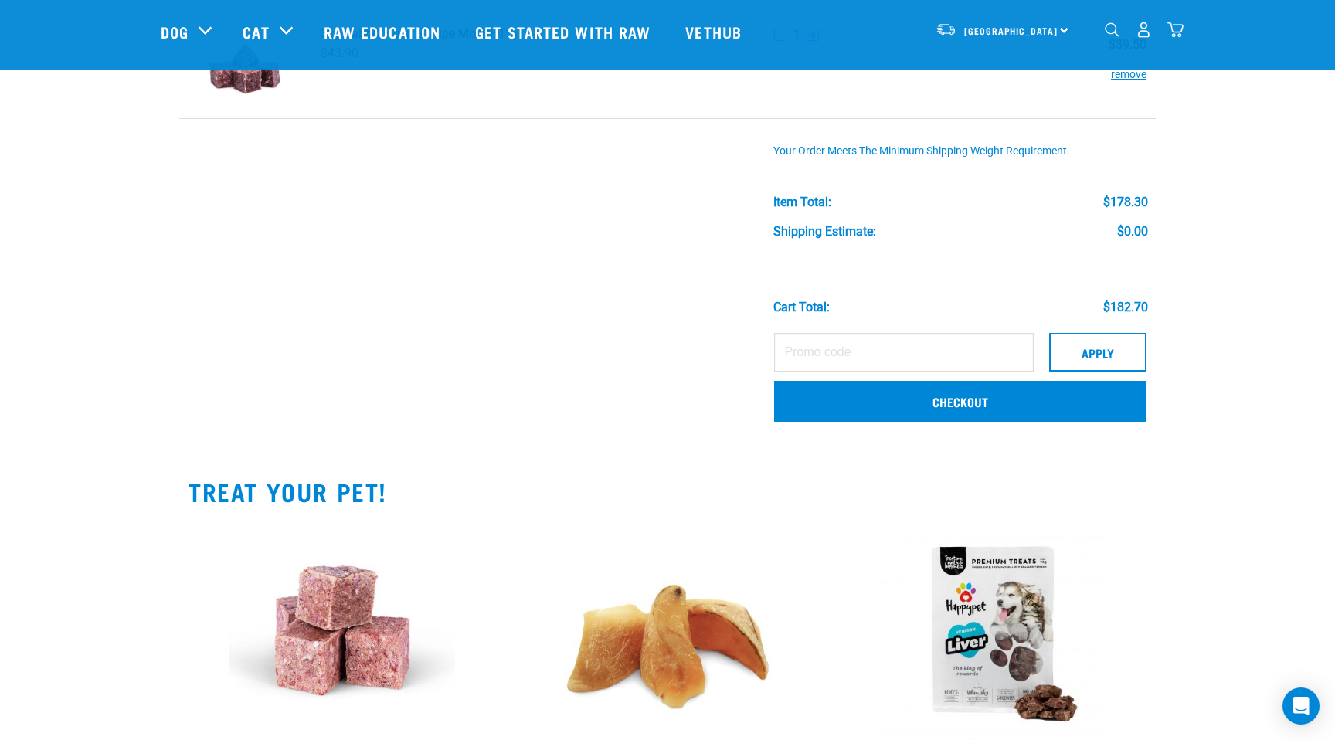
scroll to position [705, 0]
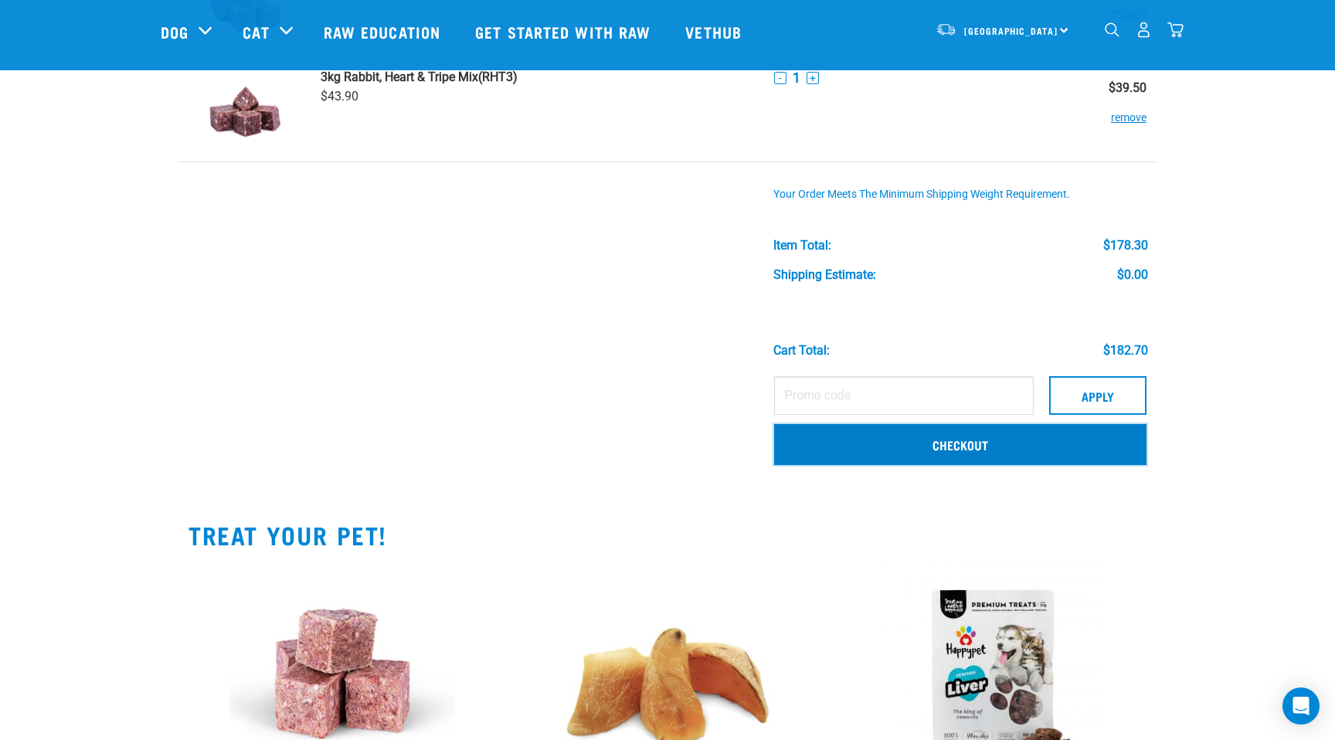
click at [971, 445] on link "Checkout" at bounding box center [960, 444] width 372 height 40
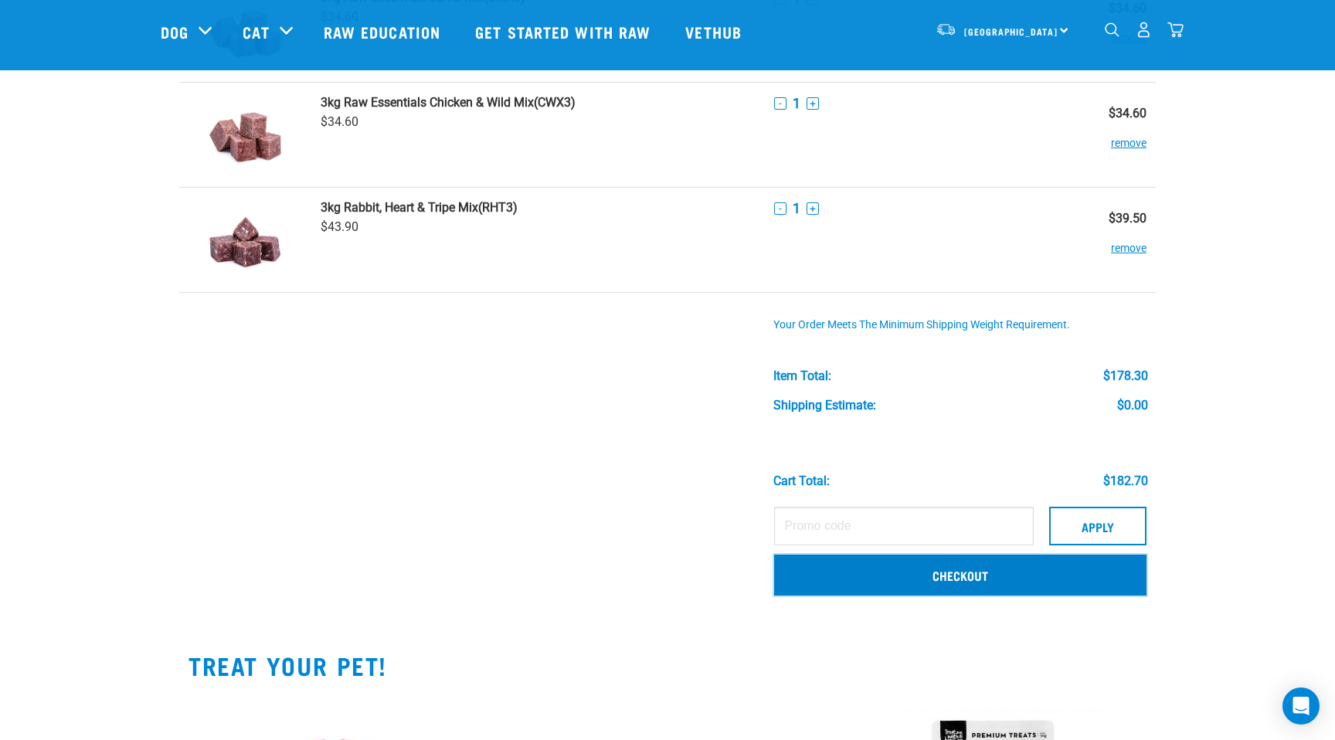
scroll to position [0, 0]
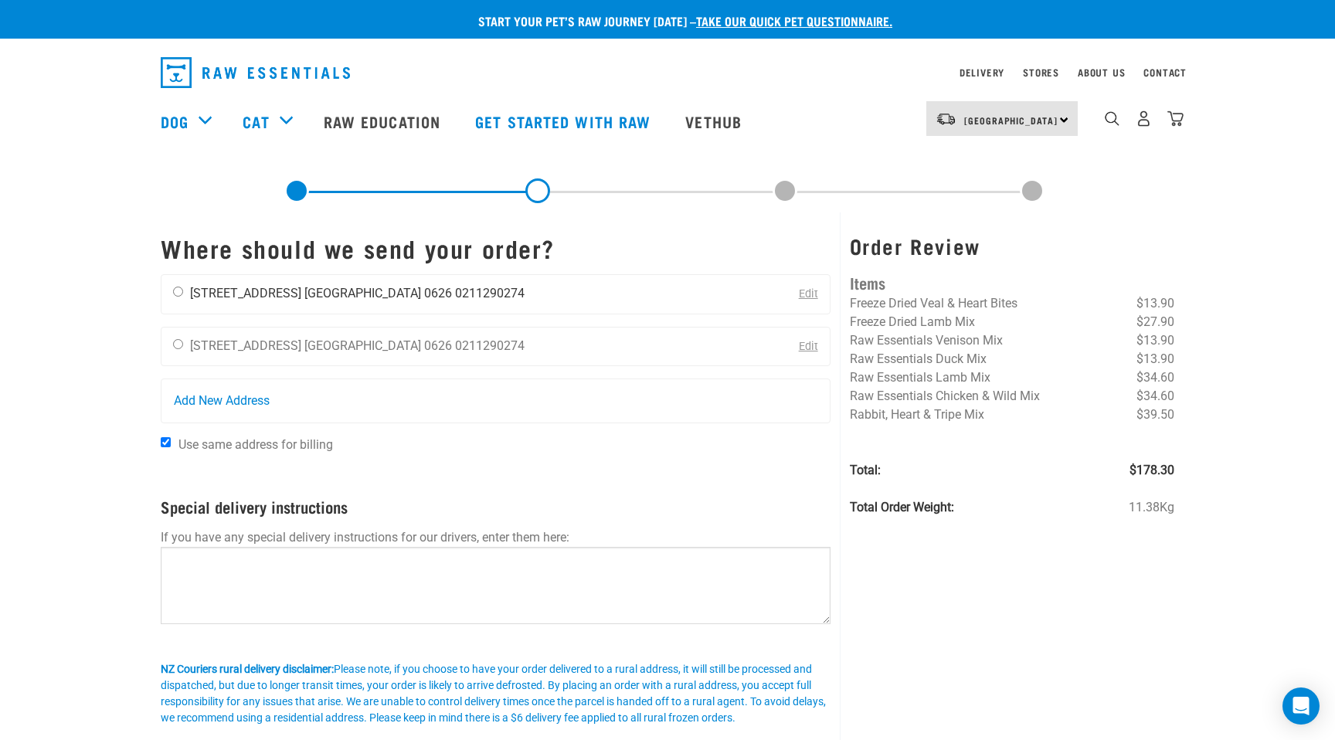
click at [178, 294] on input "radio" at bounding box center [178, 292] width 10 height 10
radio input "true"
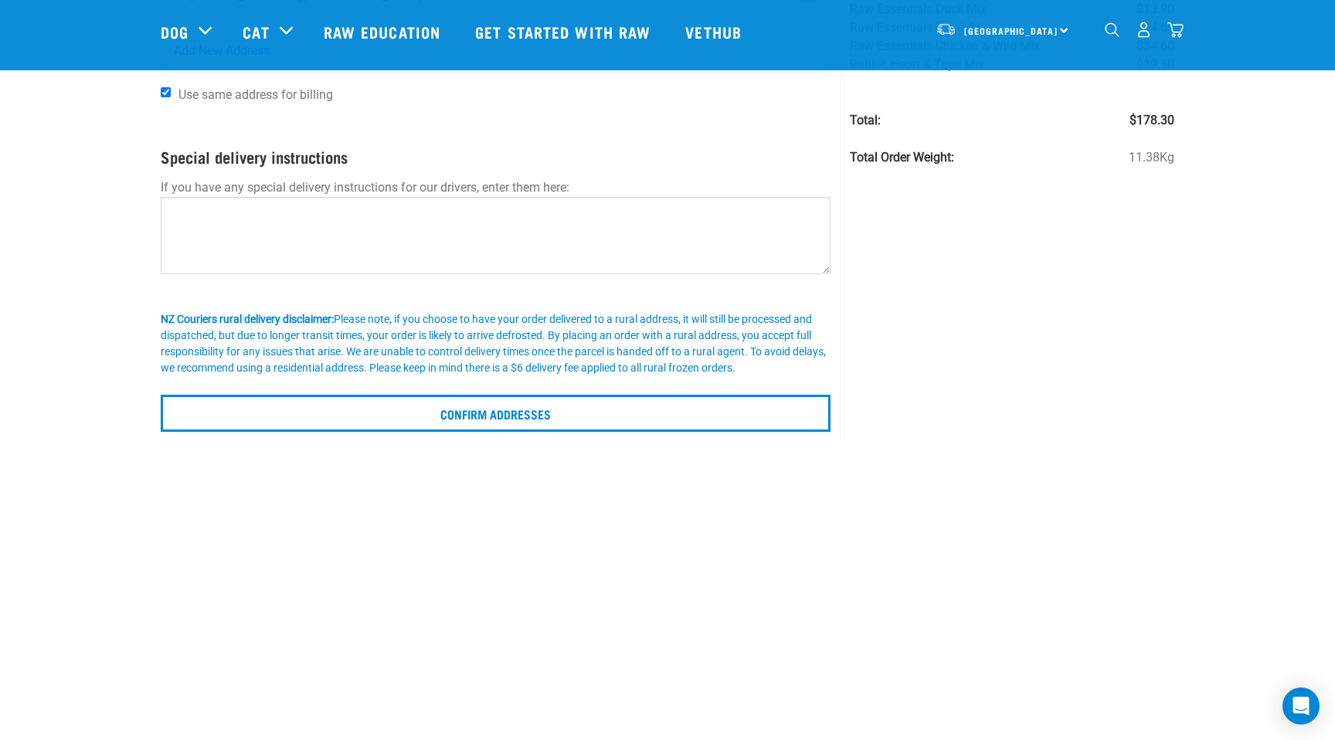
scroll to position [413, 0]
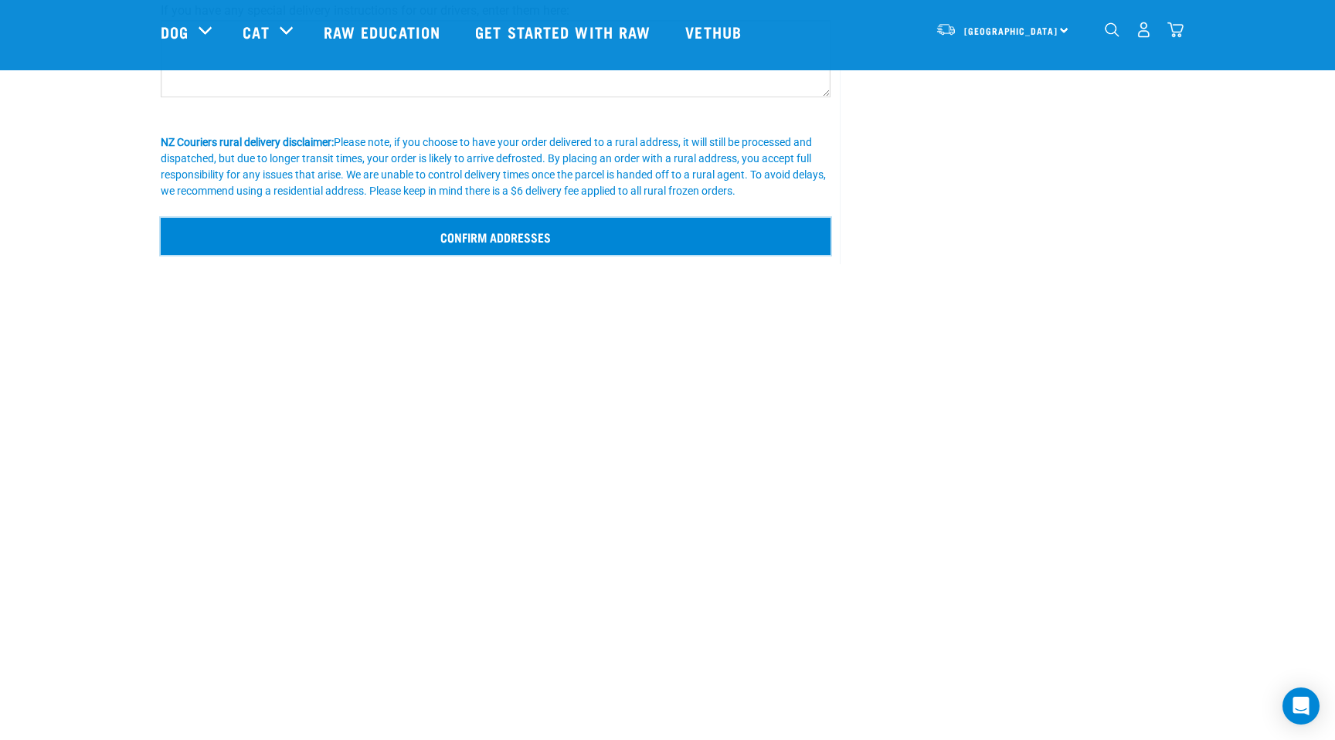
click at [542, 226] on input "Confirm addresses" at bounding box center [496, 236] width 670 height 37
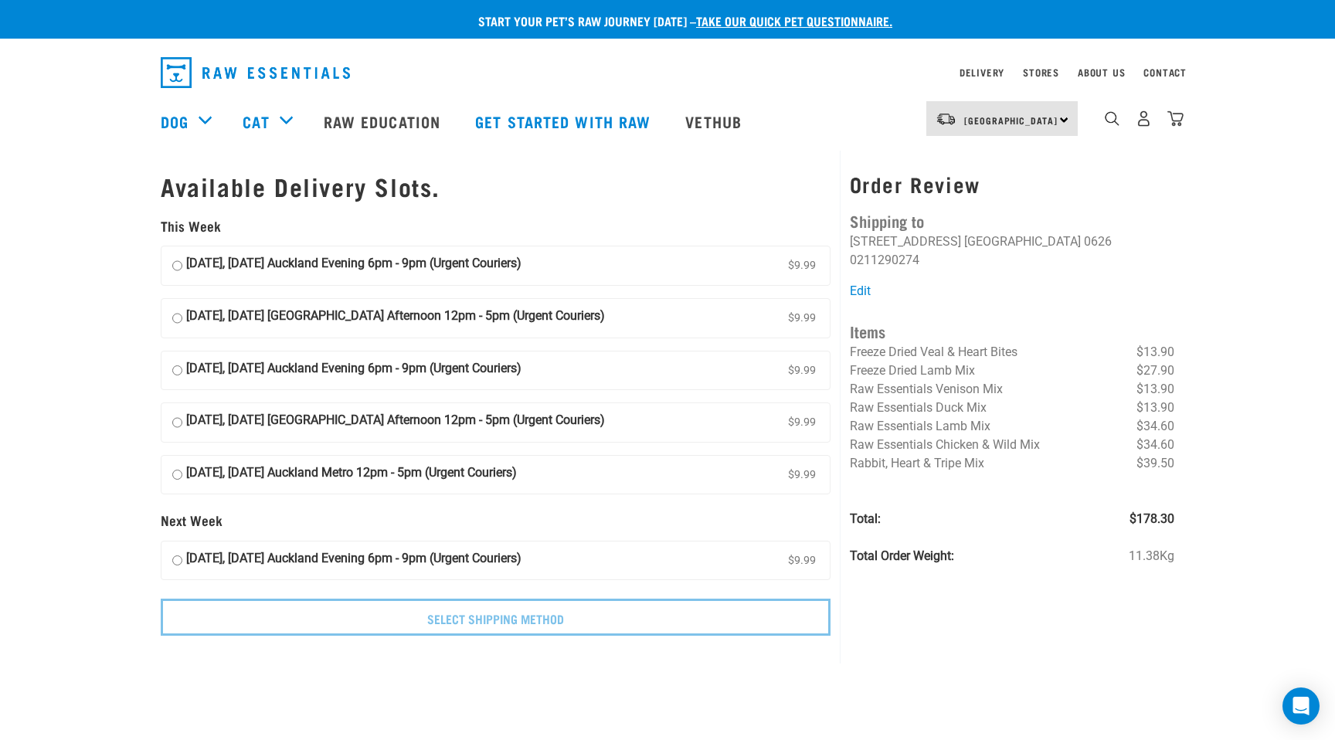
click at [177, 267] on input "[DATE], [DATE] Auckland Evening 6pm - 9pm (Urgent Couriers) $9.99" at bounding box center [177, 265] width 10 height 23
radio input "true"
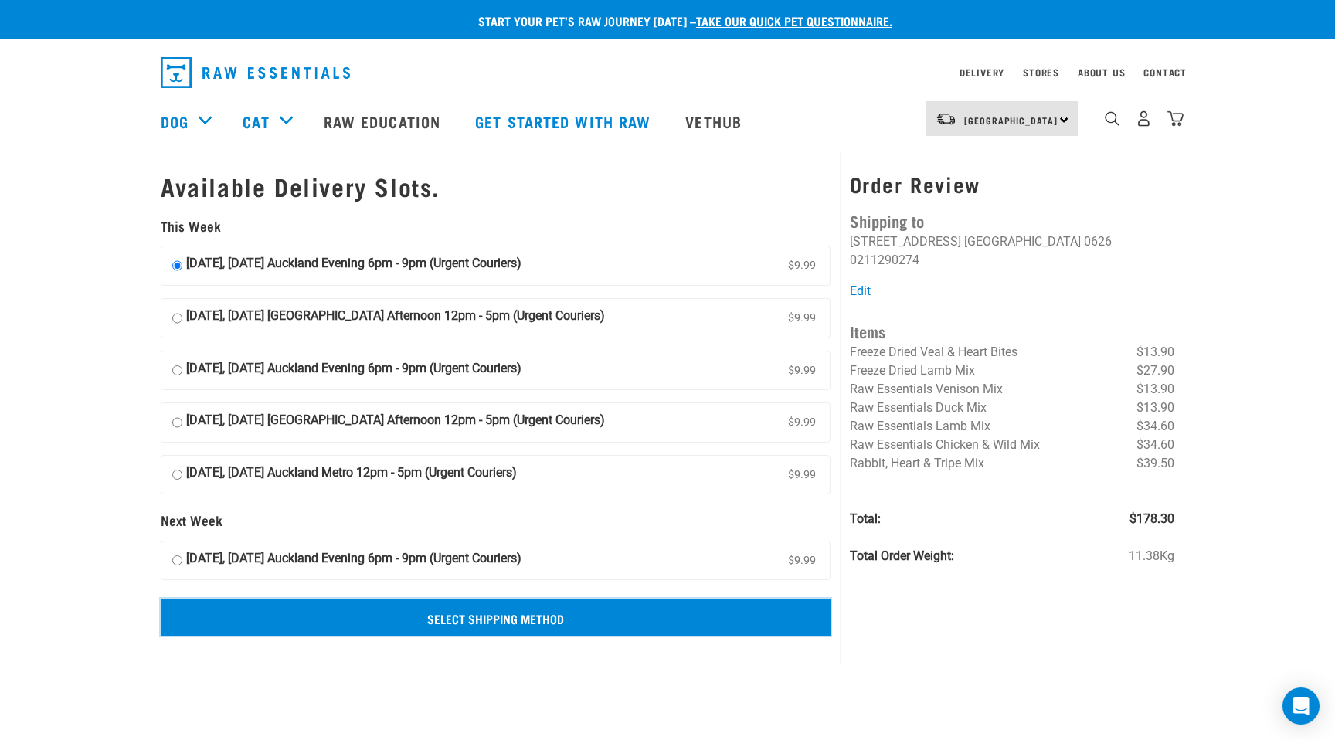
click at [509, 619] on input "Select Shipping Method" at bounding box center [496, 617] width 670 height 37
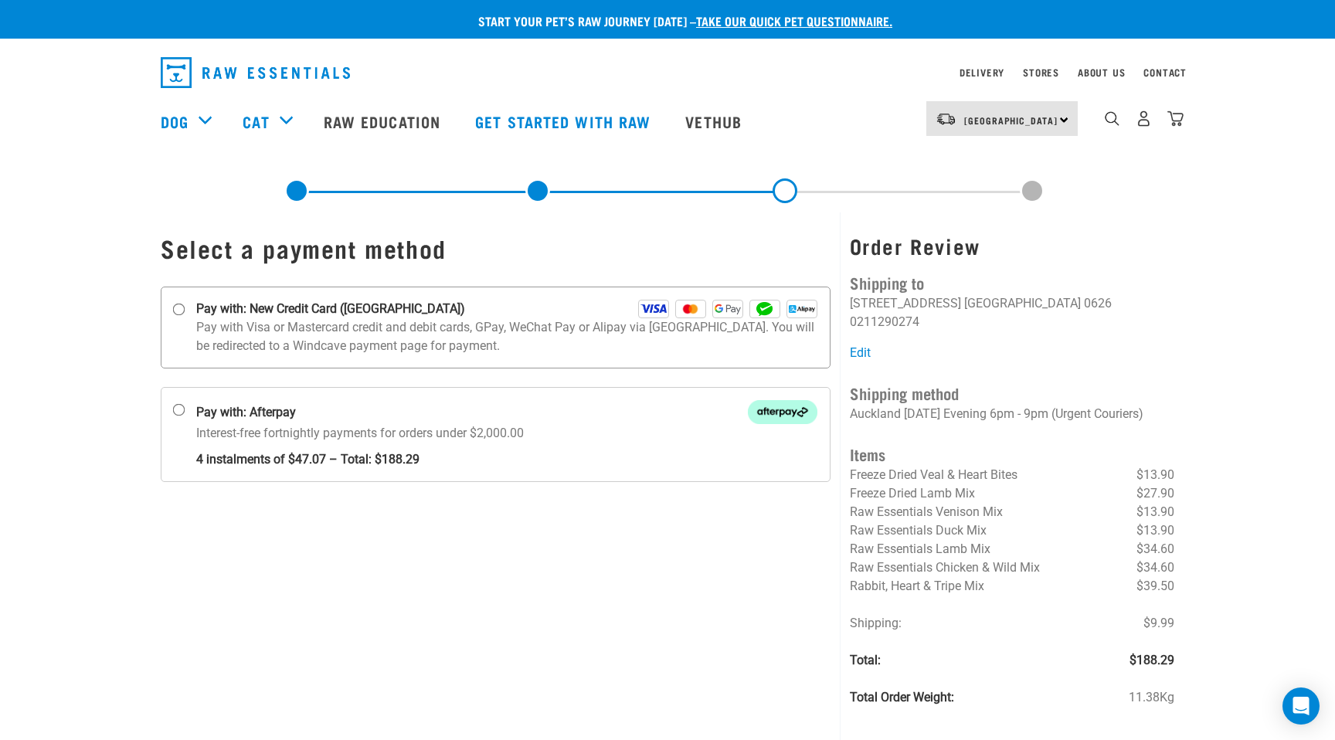
click at [178, 307] on input "Pay with: New Credit Card ([GEOGRAPHIC_DATA])" at bounding box center [179, 310] width 12 height 12
radio input "true"
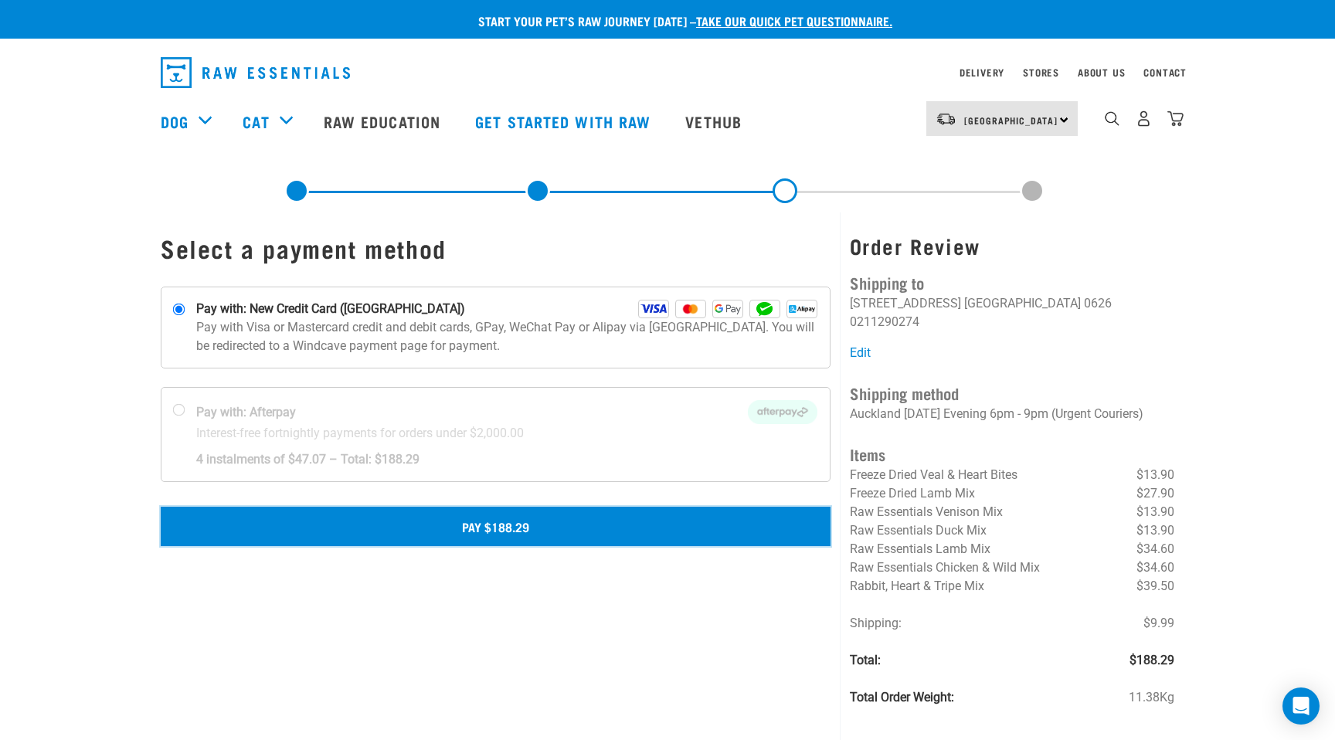
click at [514, 527] on button "Pay $188.29" at bounding box center [496, 526] width 670 height 39
